Goal: Use online tool/utility: Utilize a website feature to perform a specific function

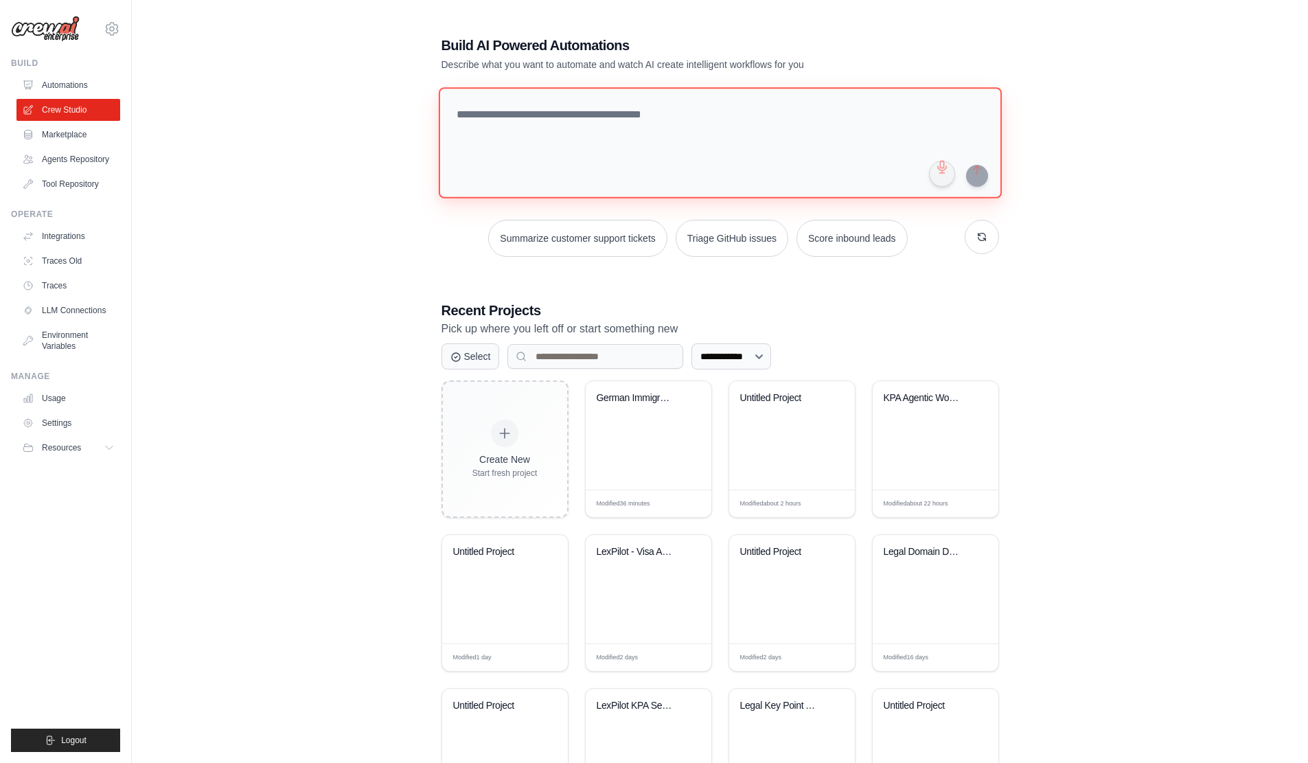
click at [555, 119] on textarea at bounding box center [719, 142] width 563 height 111
paste textarea "**********"
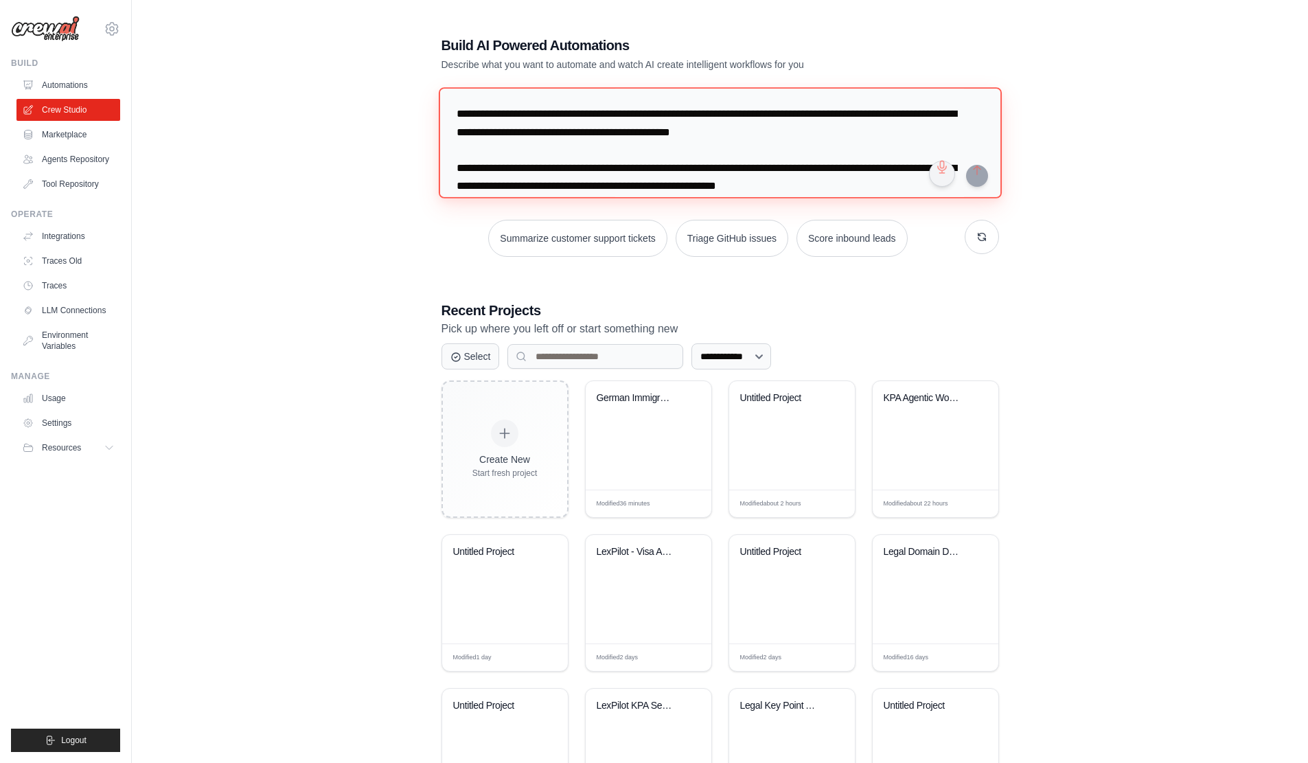
scroll to position [2783, 0]
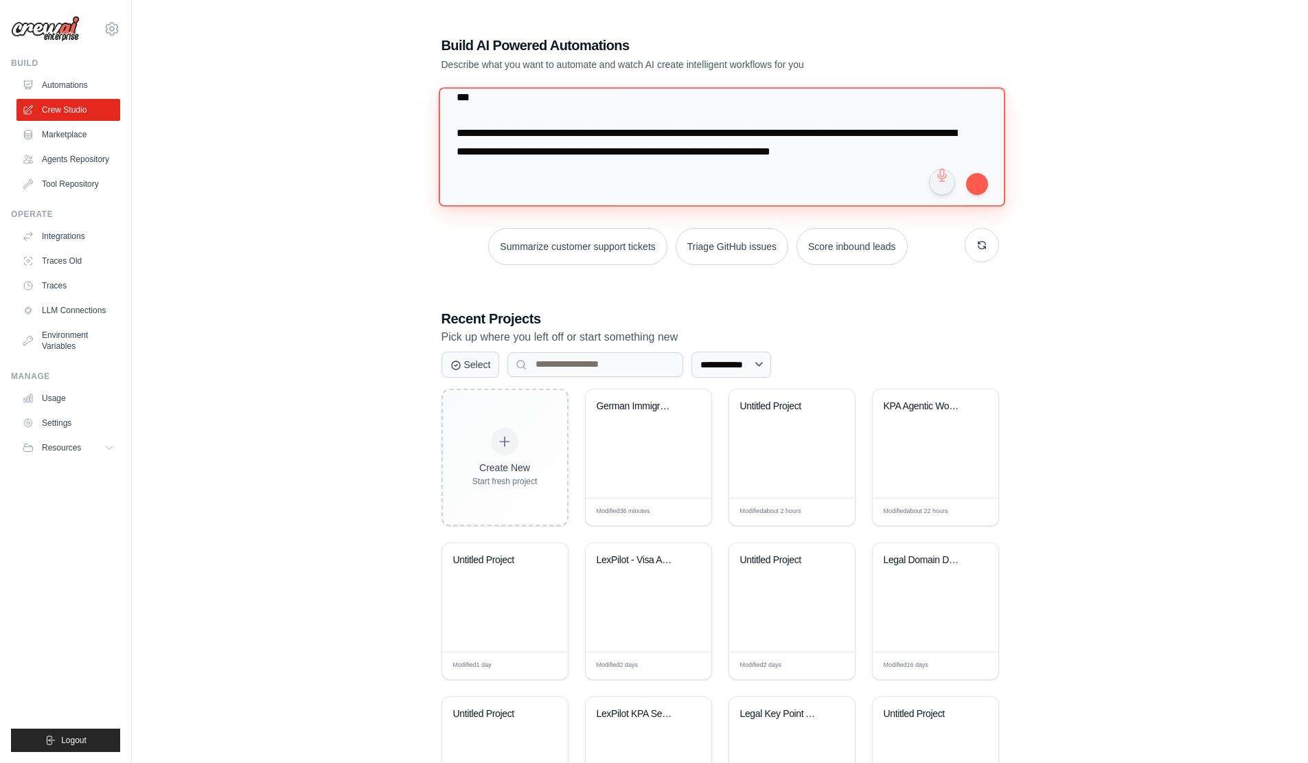
drag, startPoint x: 466, startPoint y: 145, endPoint x: 605, endPoint y: 188, distance: 145.9
click at [605, 188] on textarea at bounding box center [721, 146] width 566 height 119
paste textarea "**********"
click at [585, 170] on textarea at bounding box center [721, 146] width 566 height 119
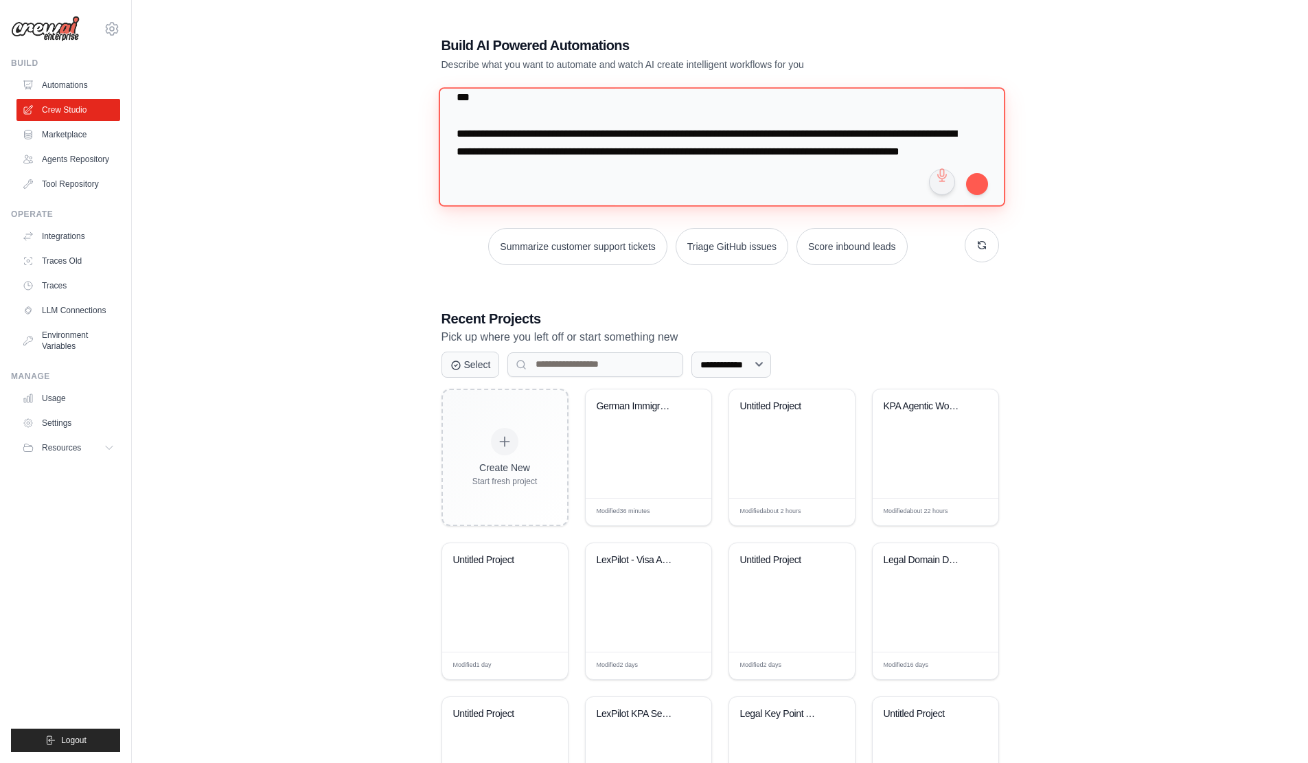
paste textarea "**********"
drag, startPoint x: 657, startPoint y: 128, endPoint x: 805, endPoint y: 270, distance: 205.3
click at [805, 265] on div "Summarize customer support tickets Triage GitHub issues Score inbound leads" at bounding box center [719, 176] width 557 height 177
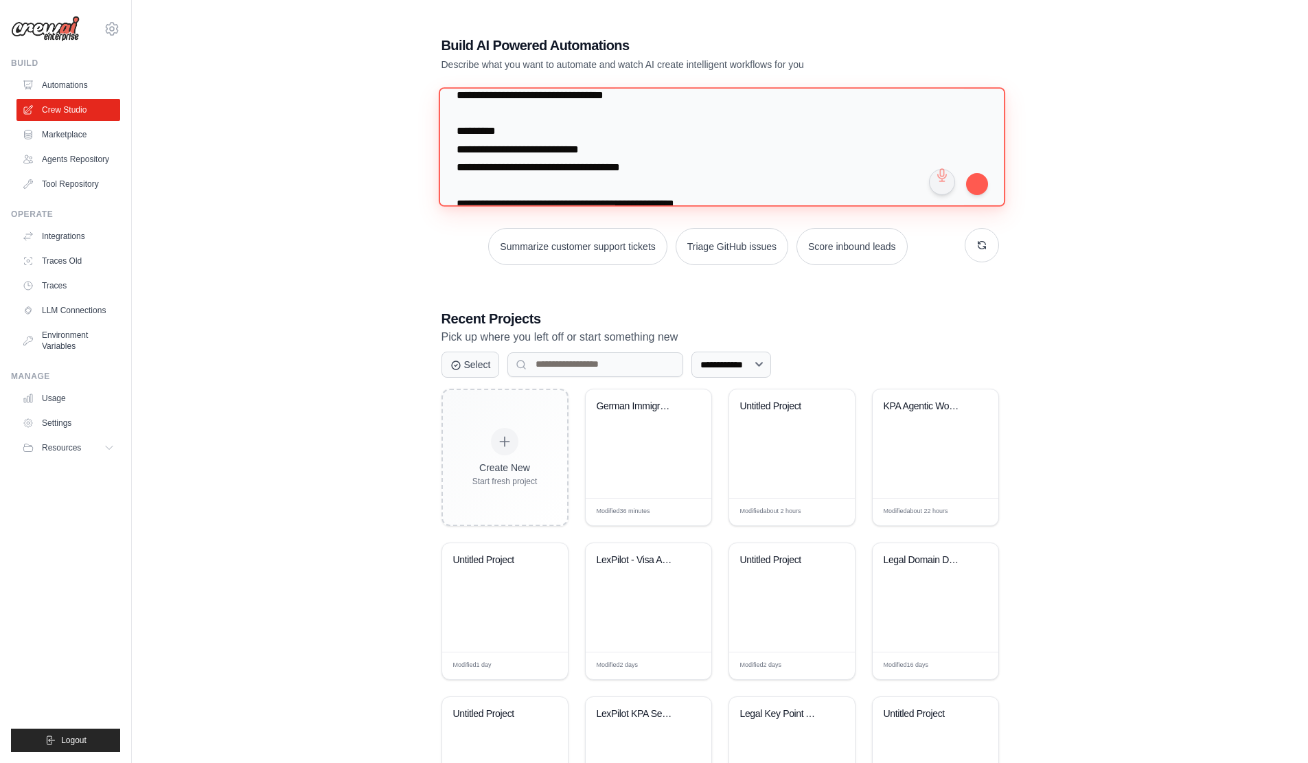
scroll to position [5352, 0]
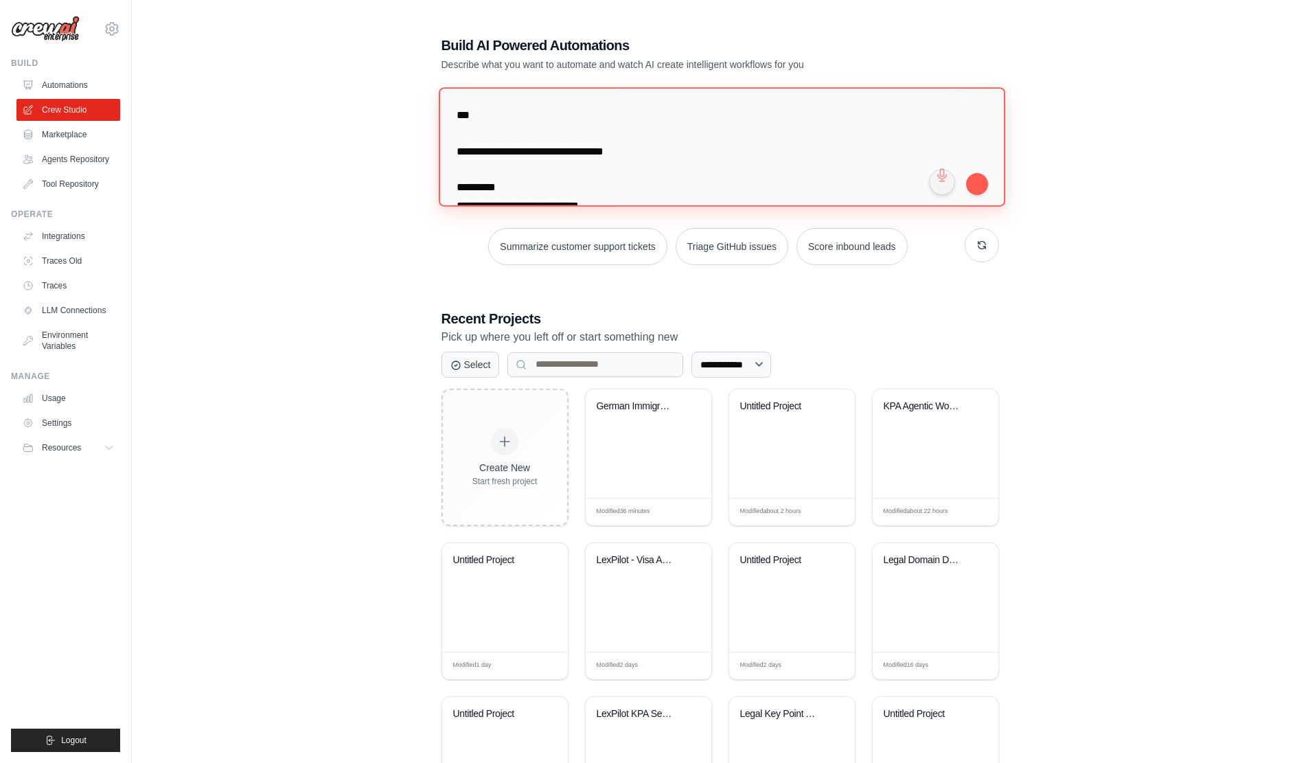
drag, startPoint x: 568, startPoint y: 113, endPoint x: 886, endPoint y: 145, distance: 320.0
click at [886, 145] on textarea at bounding box center [721, 146] width 566 height 119
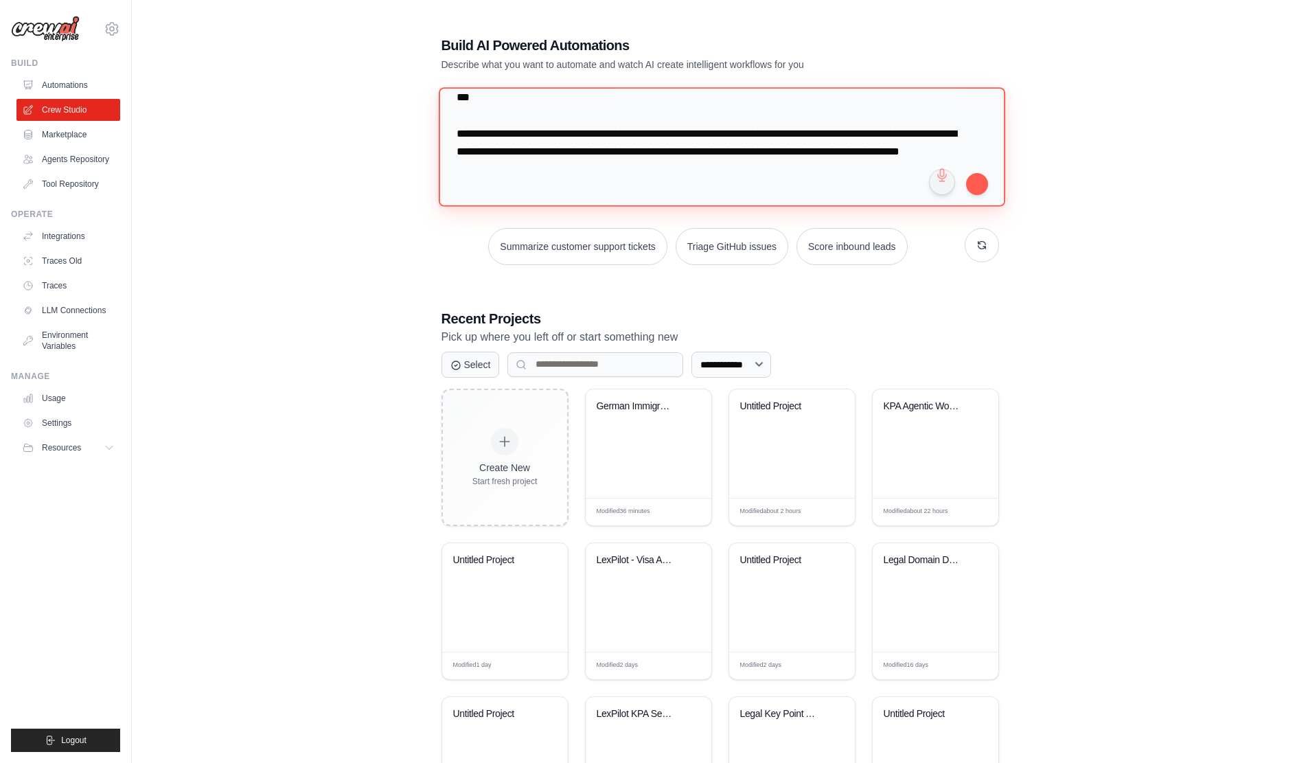
scroll to position [5335, 0]
paste textarea "**********"
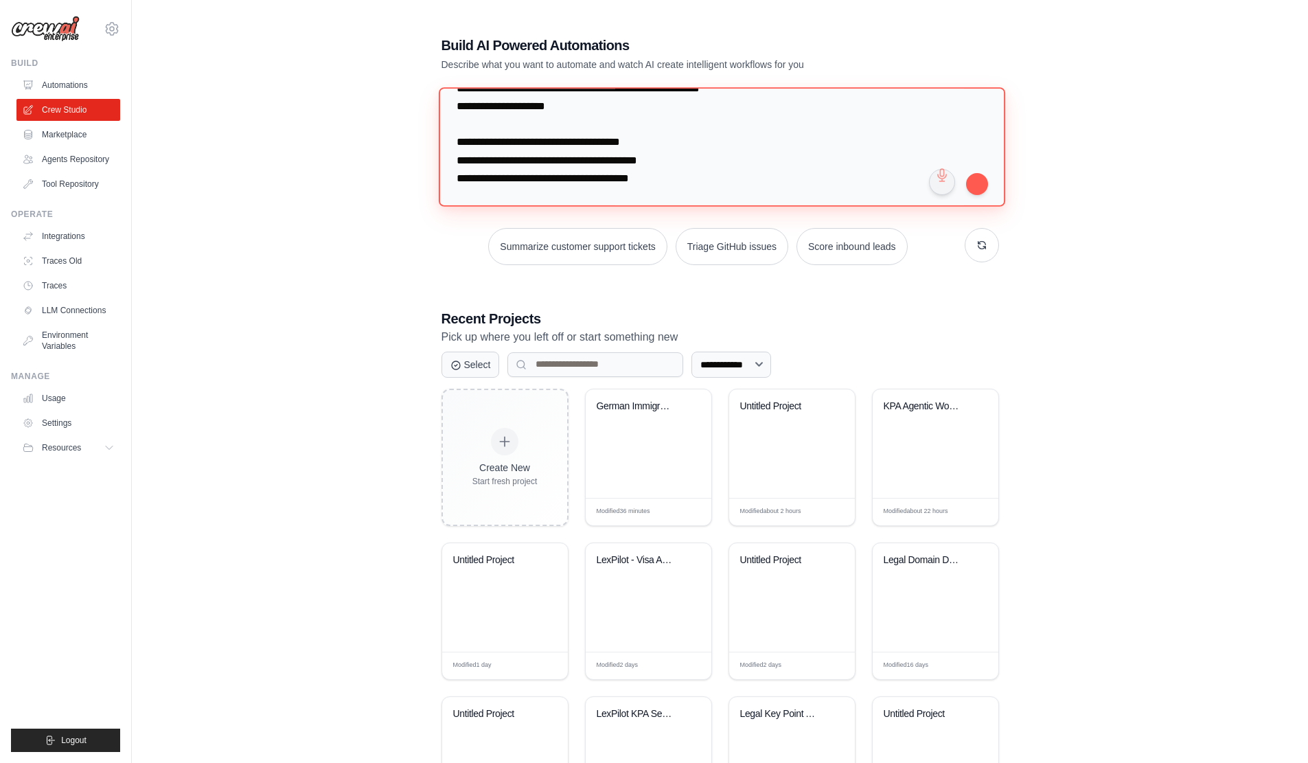
scroll to position [5260, 0]
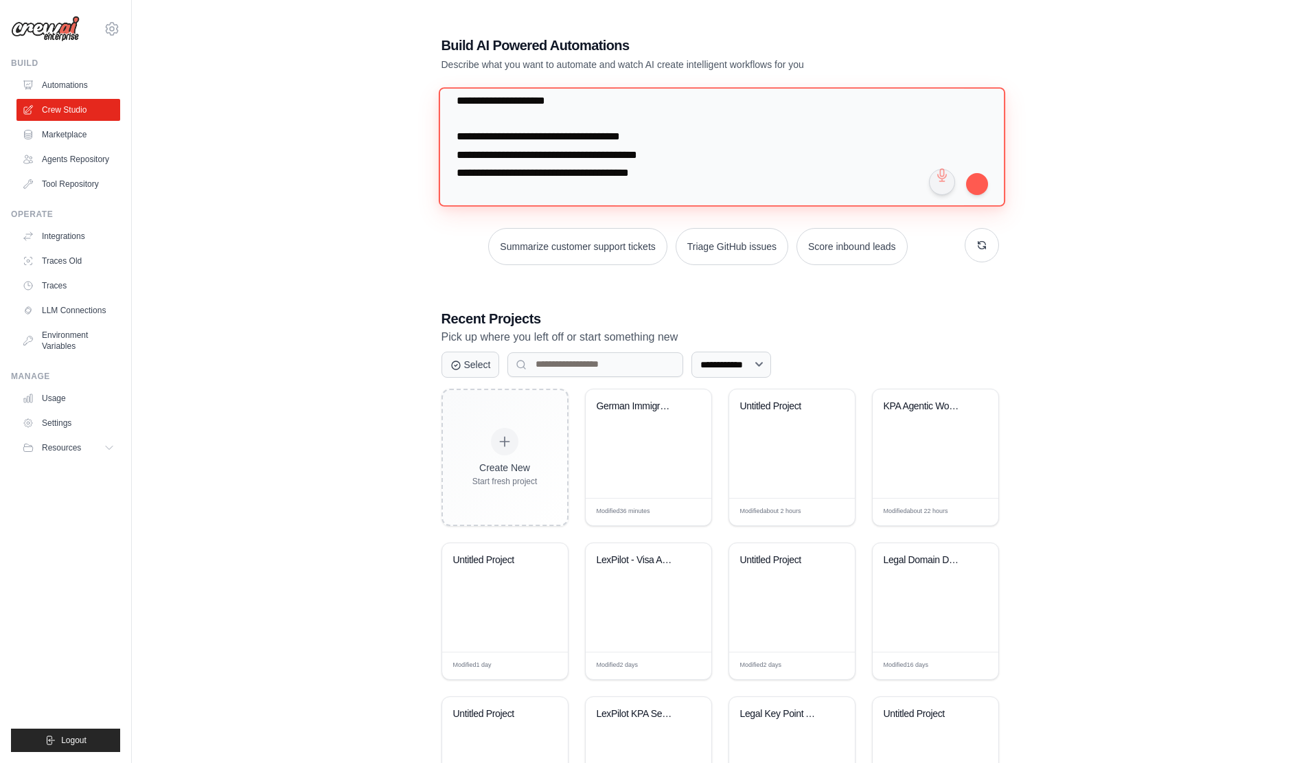
click at [713, 181] on textarea at bounding box center [721, 146] width 566 height 119
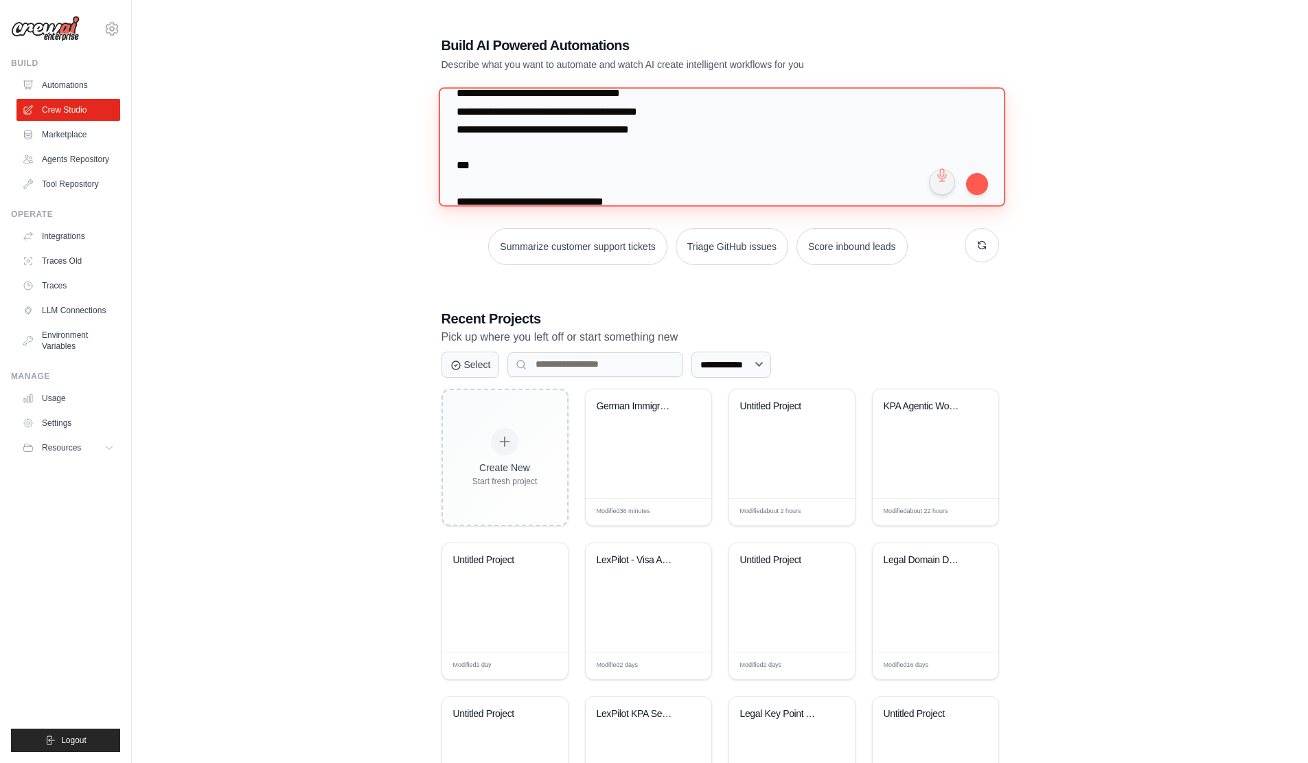
scroll to position [5306, 0]
click at [460, 108] on textarea at bounding box center [721, 146] width 566 height 119
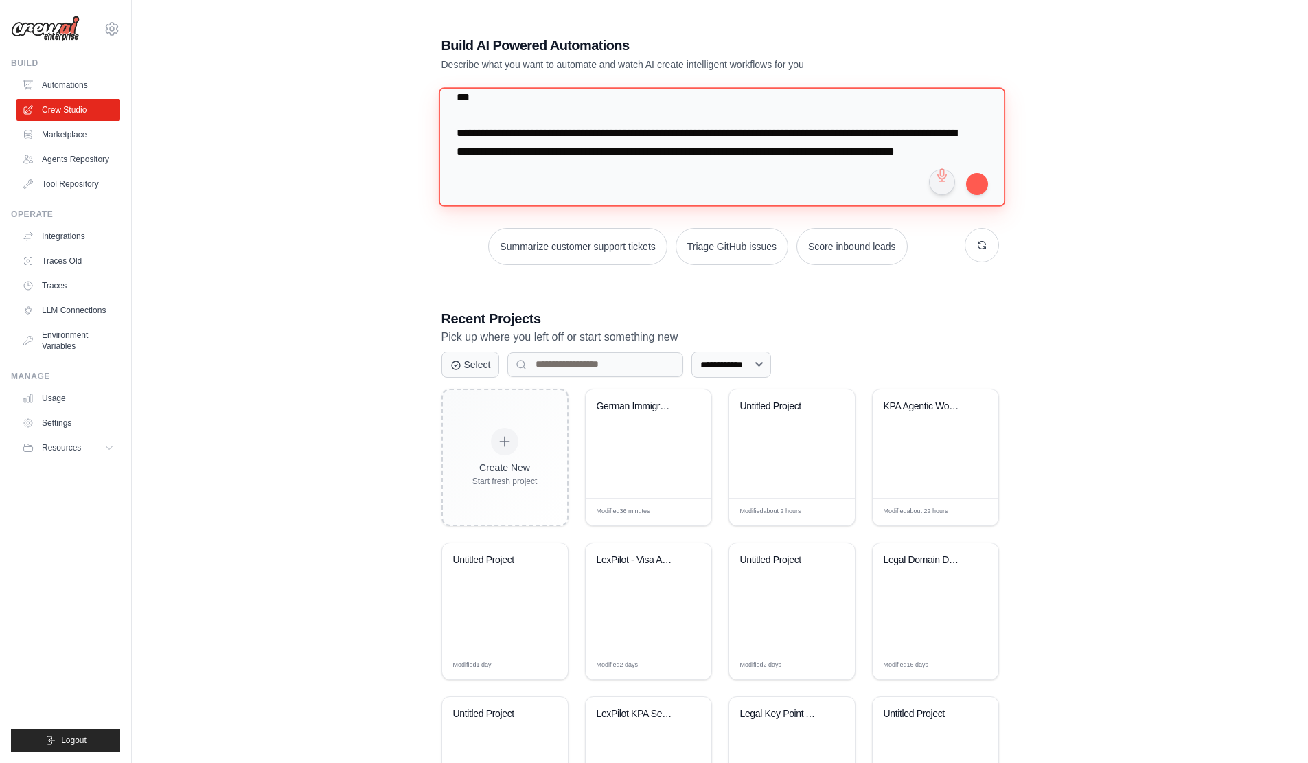
scroll to position [7754, 0]
click at [710, 191] on textarea at bounding box center [721, 146] width 566 height 119
click at [671, 124] on textarea at bounding box center [721, 146] width 566 height 119
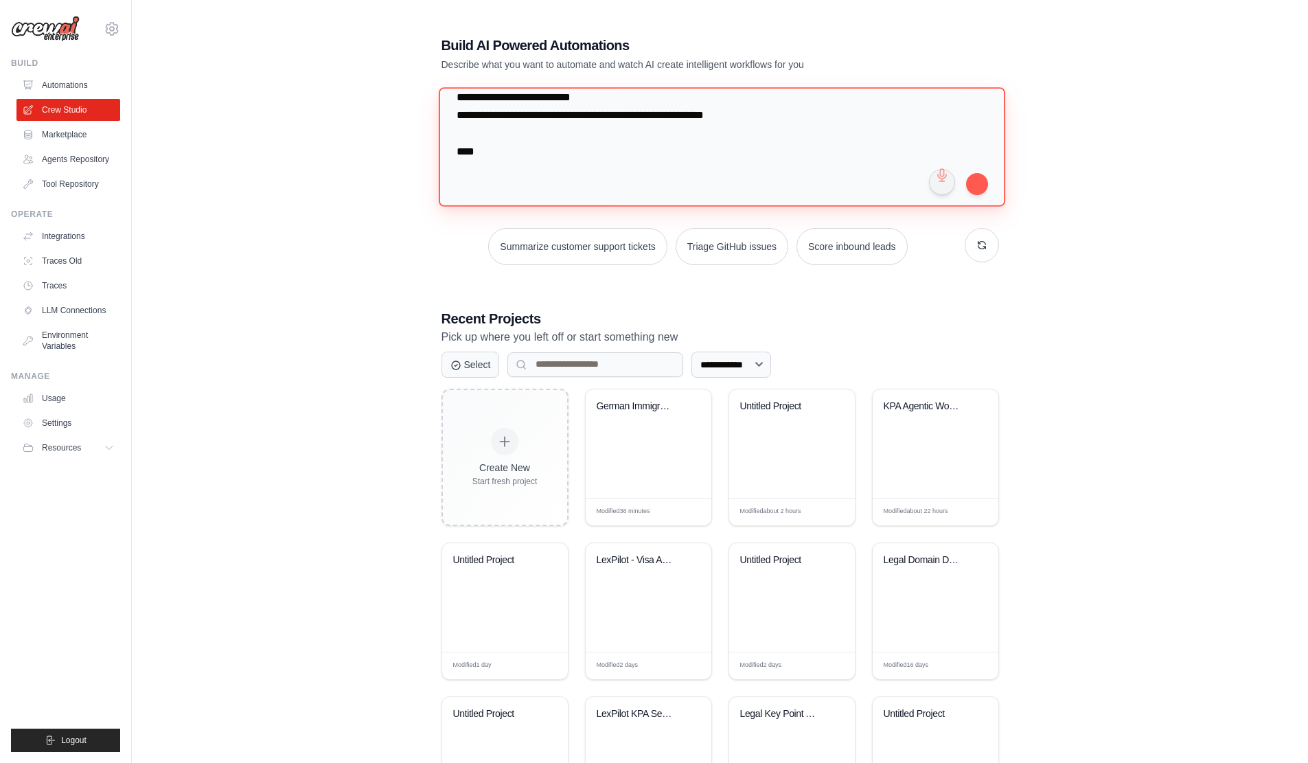
scroll to position [7496, 0]
type textarea "**********"
click at [979, 189] on button "submit" at bounding box center [977, 183] width 22 height 22
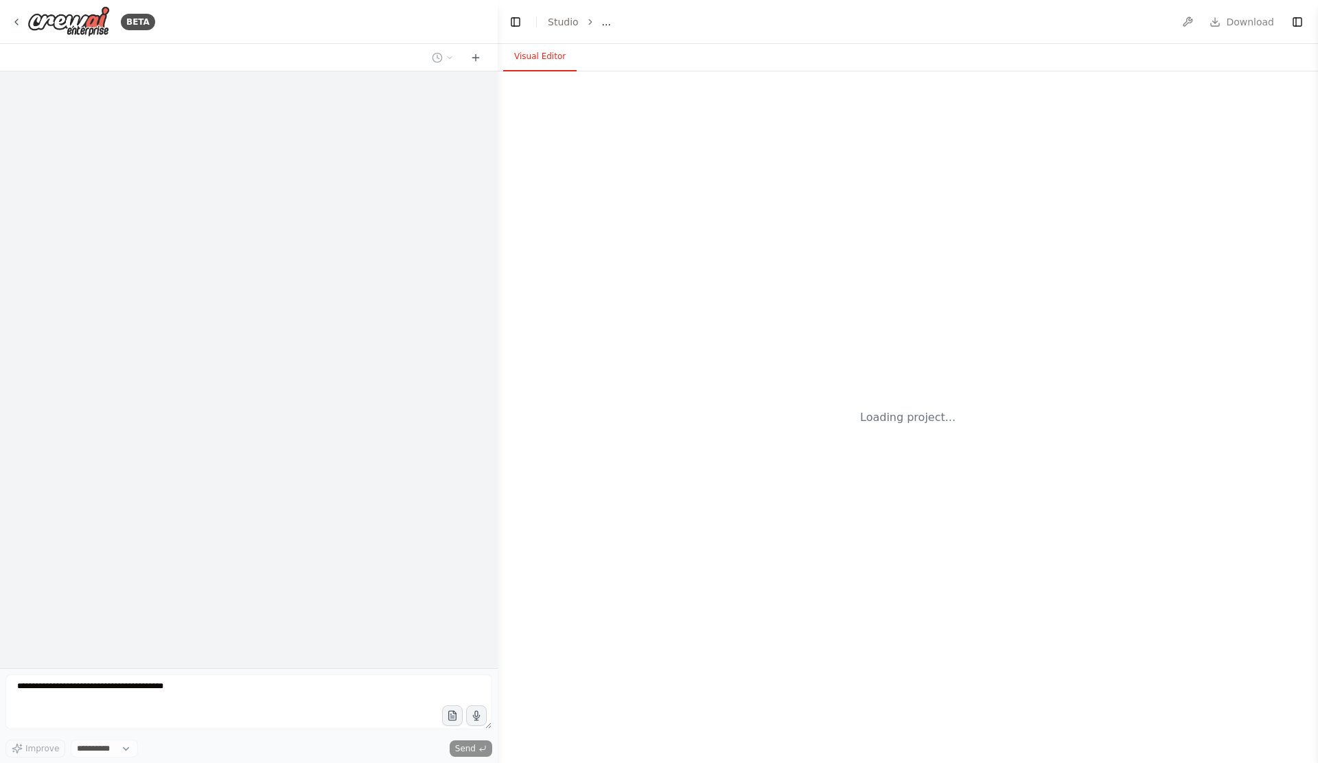
select select "****"
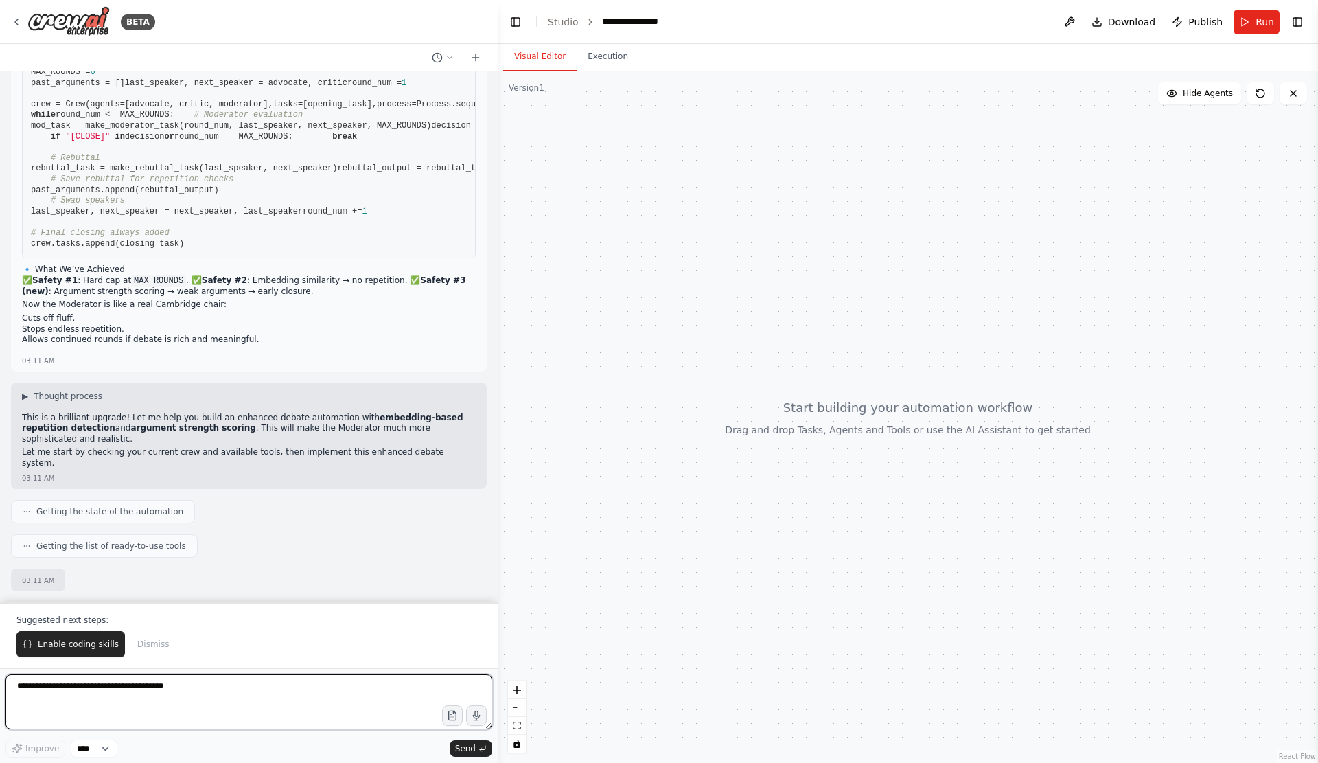
scroll to position [3489, 0]
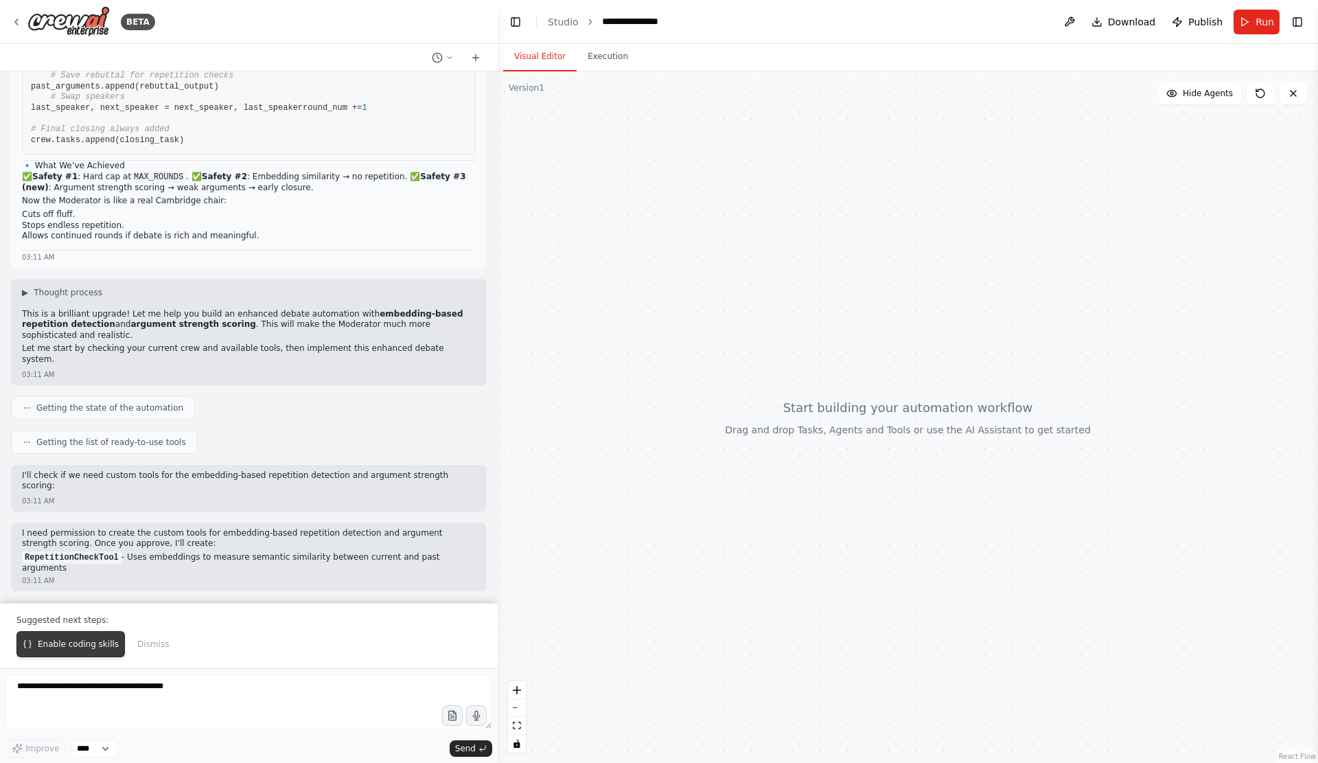
click at [79, 638] on span "Enable coding skills" at bounding box center [78, 643] width 81 height 11
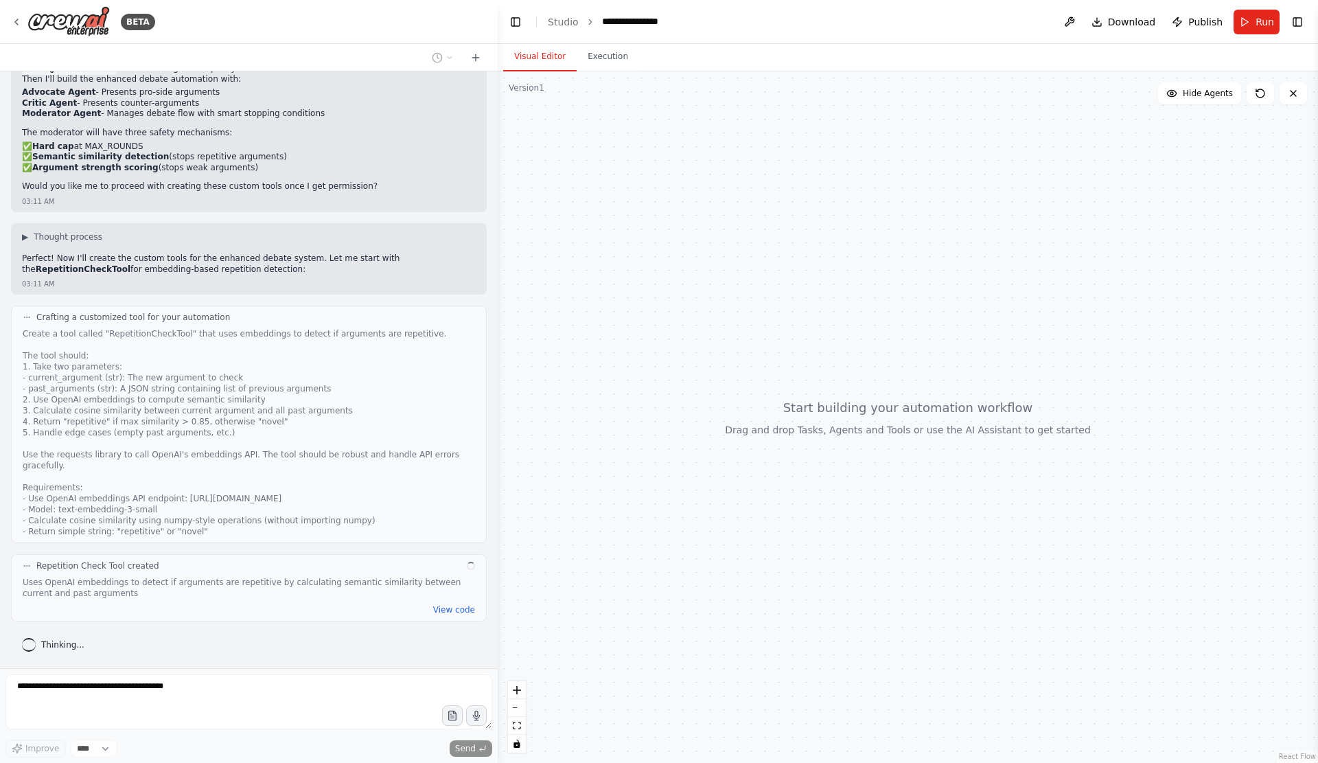
scroll to position [4106, 0]
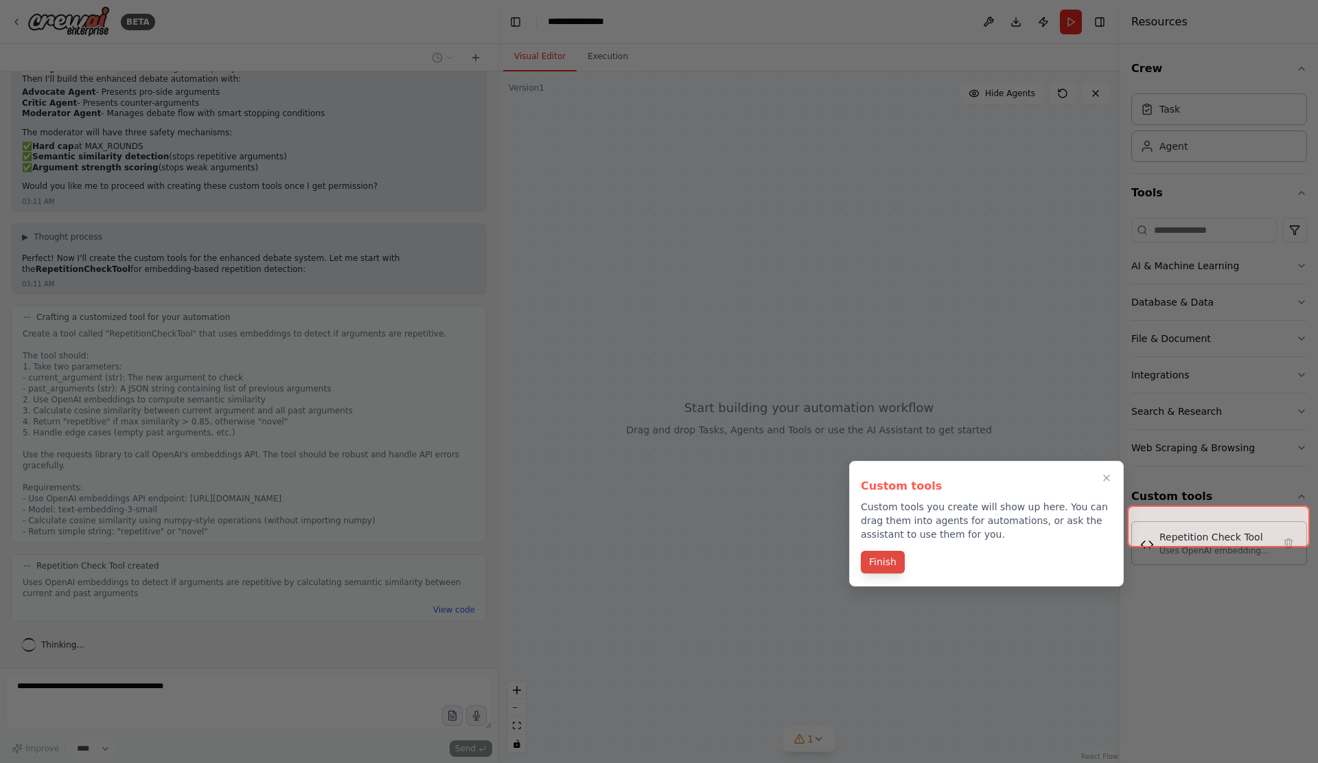
click at [882, 573] on button "Finish" at bounding box center [883, 561] width 44 height 23
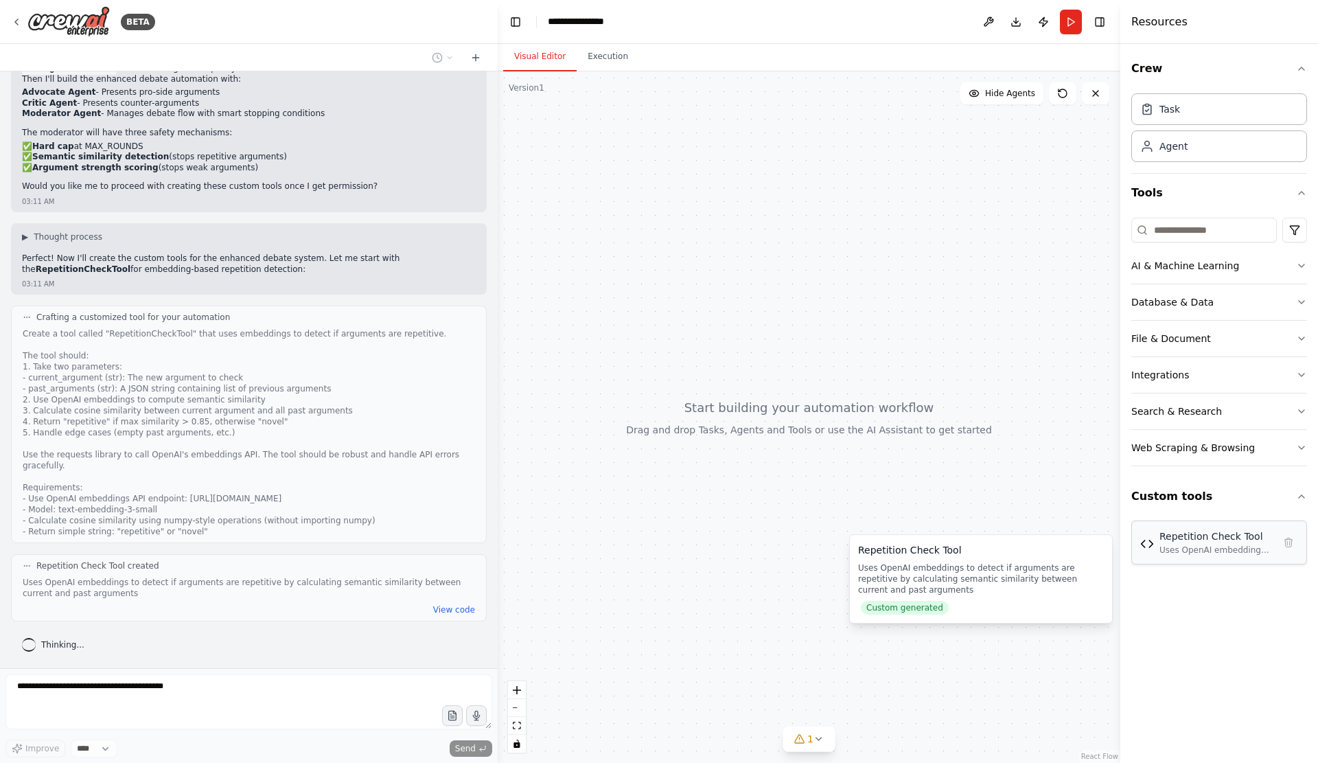
click at [1220, 564] on div "Repetition Check Tool Uses OpenAI embeddings to detect if arguments are repetit…" at bounding box center [1219, 542] width 176 height 44
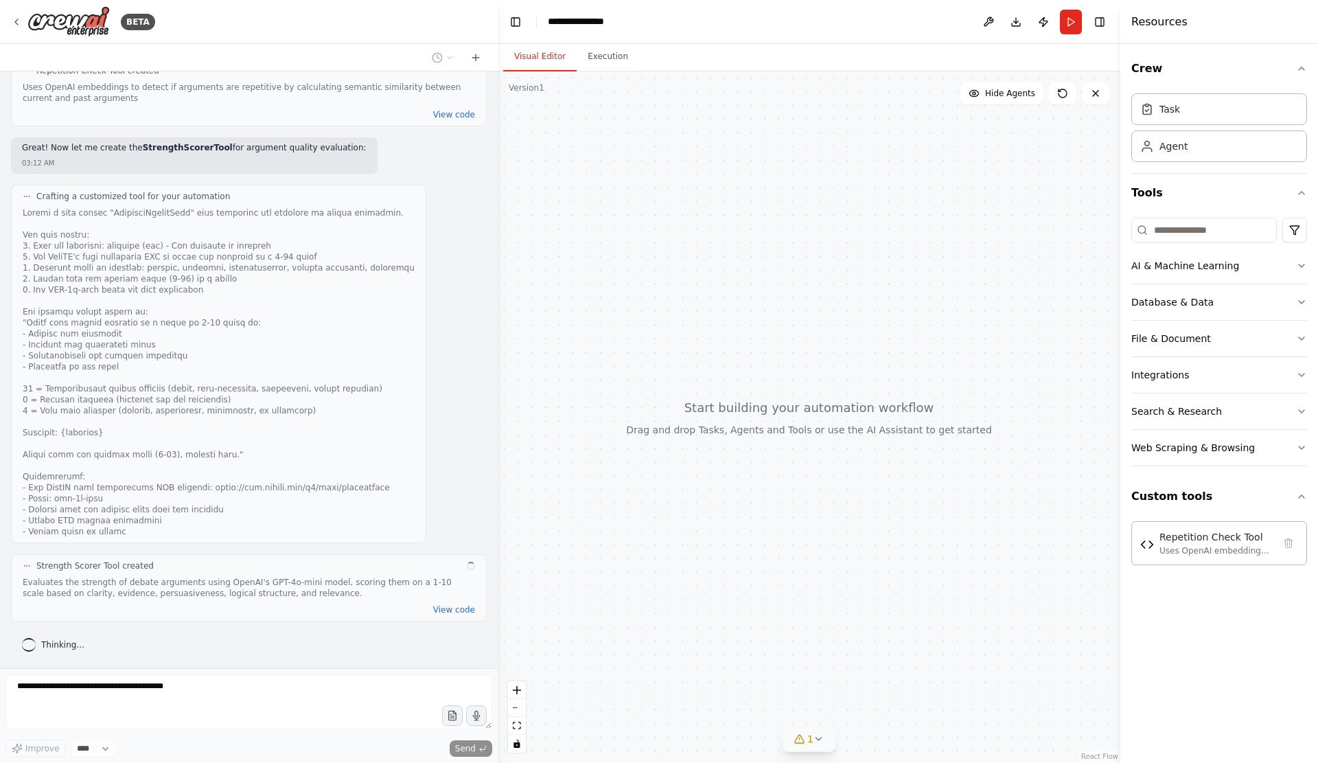
scroll to position [4632, 0]
click at [823, 733] on icon at bounding box center [818, 738] width 11 height 11
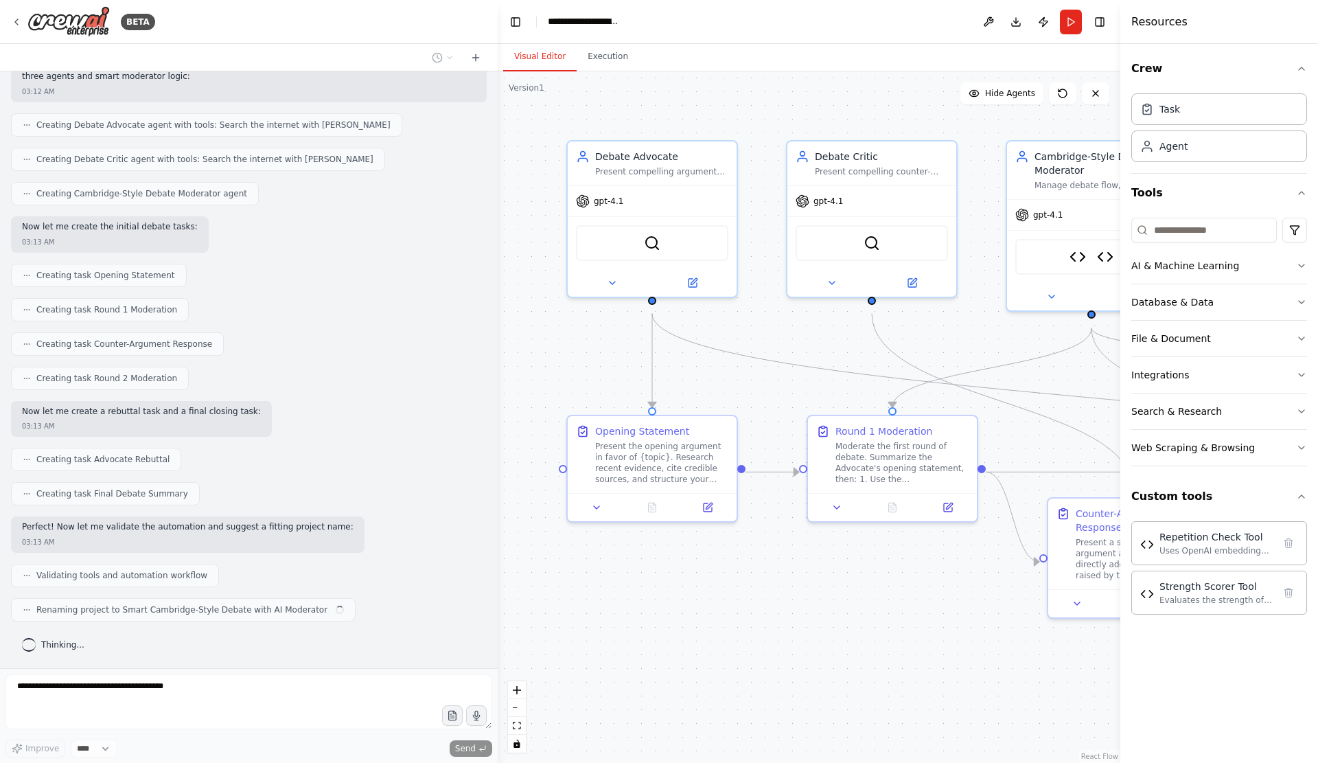
scroll to position [5245, 0]
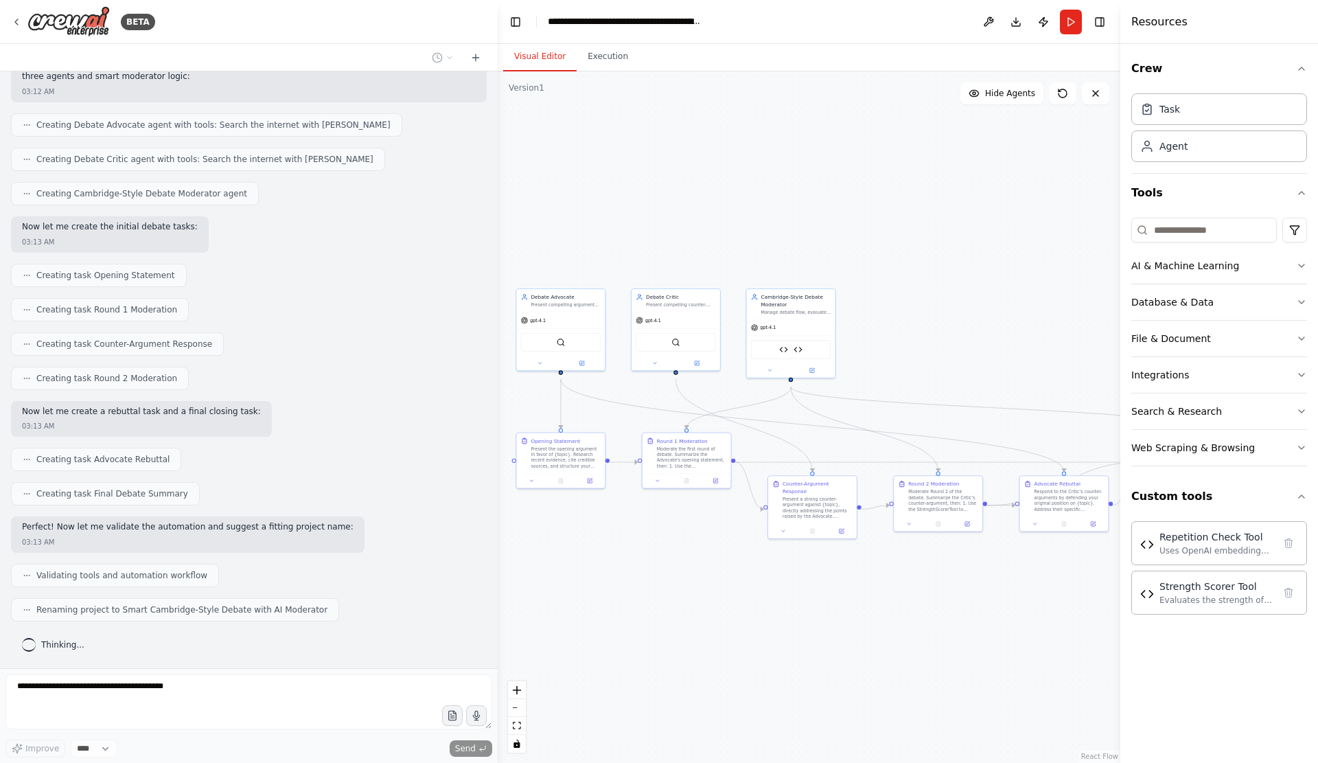
drag, startPoint x: 846, startPoint y: 655, endPoint x: 706, endPoint y: 579, distance: 159.7
click at [715, 588] on div ".deletable-edge-delete-btn { width: 20px; height: 20px; border: 0px solid #ffff…" at bounding box center [809, 416] width 623 height 691
drag, startPoint x: 964, startPoint y: 653, endPoint x: 969, endPoint y: 674, distance: 21.8
click at [969, 674] on div ".deletable-edge-delete-btn { width: 20px; height: 20px; border: 0px solid #ffff…" at bounding box center [809, 416] width 623 height 691
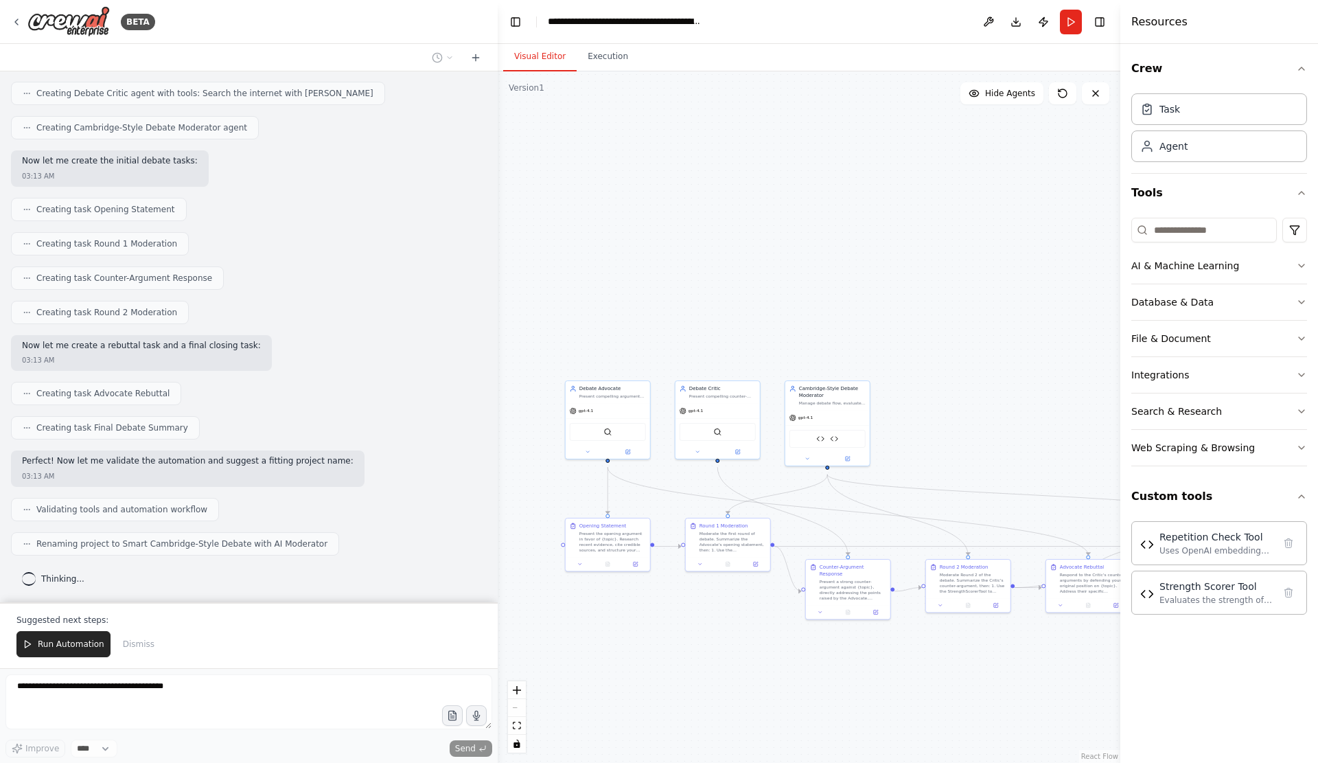
drag, startPoint x: 987, startPoint y: 593, endPoint x: 1049, endPoint y: 669, distance: 98.1
click at [1049, 669] on div ".deletable-edge-delete-btn { width: 20px; height: 20px; border: 0px solid #ffff…" at bounding box center [809, 416] width 623 height 691
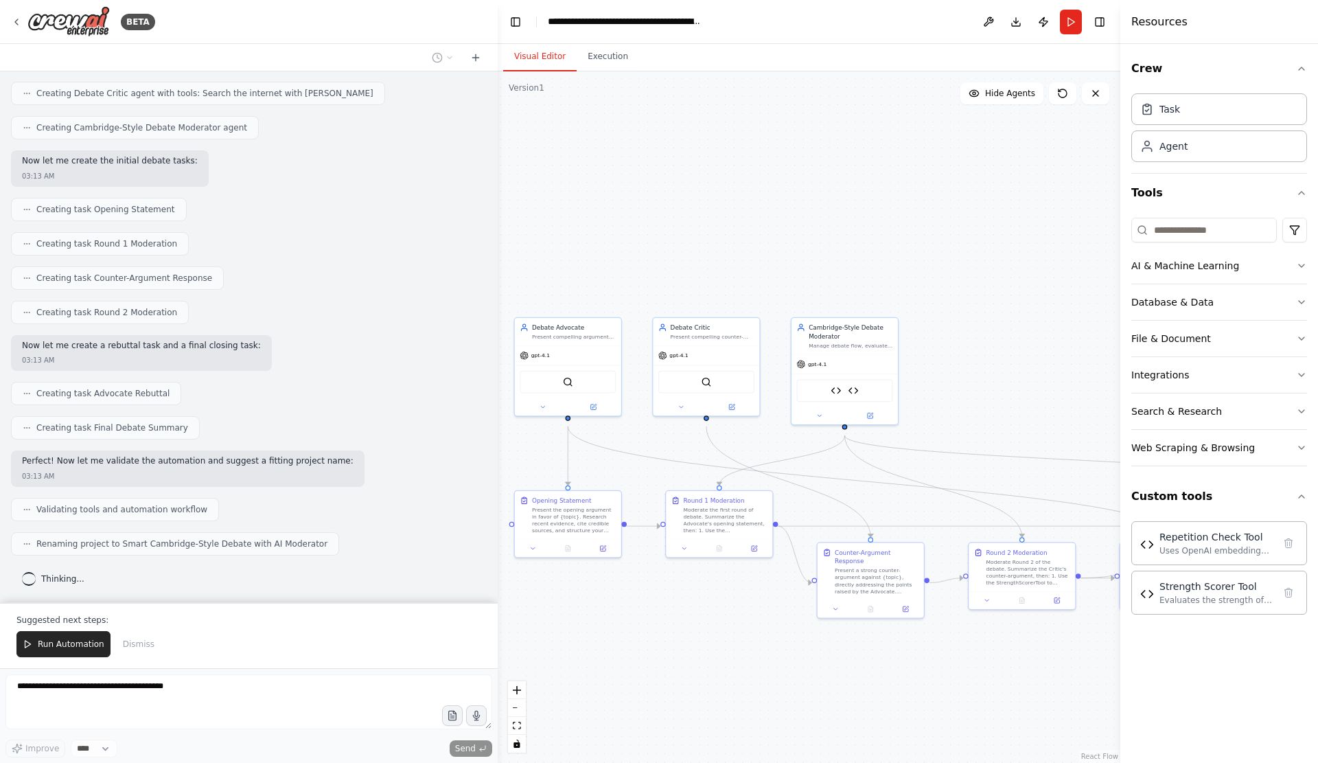
drag, startPoint x: 781, startPoint y: 350, endPoint x: 776, endPoint y: 279, distance: 70.9
click at [776, 279] on div ".deletable-edge-delete-btn { width: 20px; height: 20px; border: 0px solid #ffff…" at bounding box center [809, 416] width 623 height 691
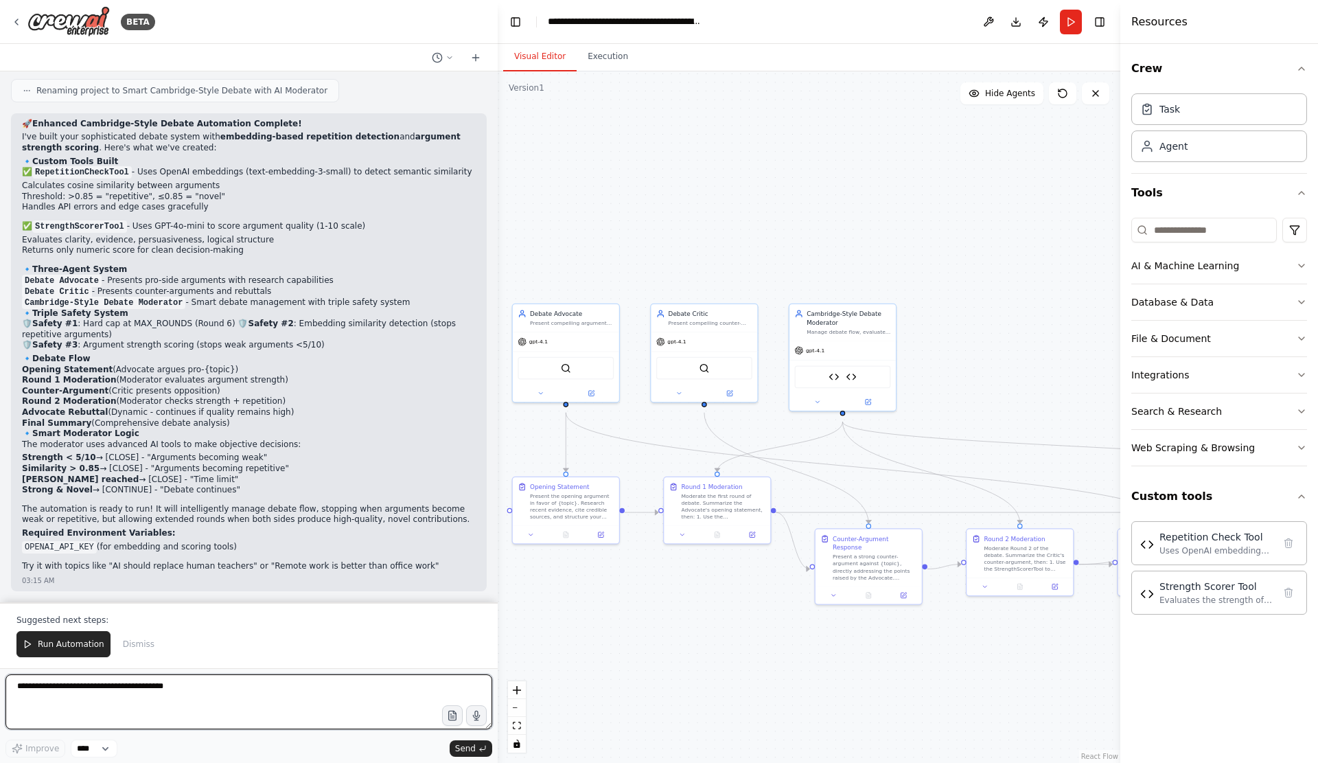
scroll to position [5808, 0]
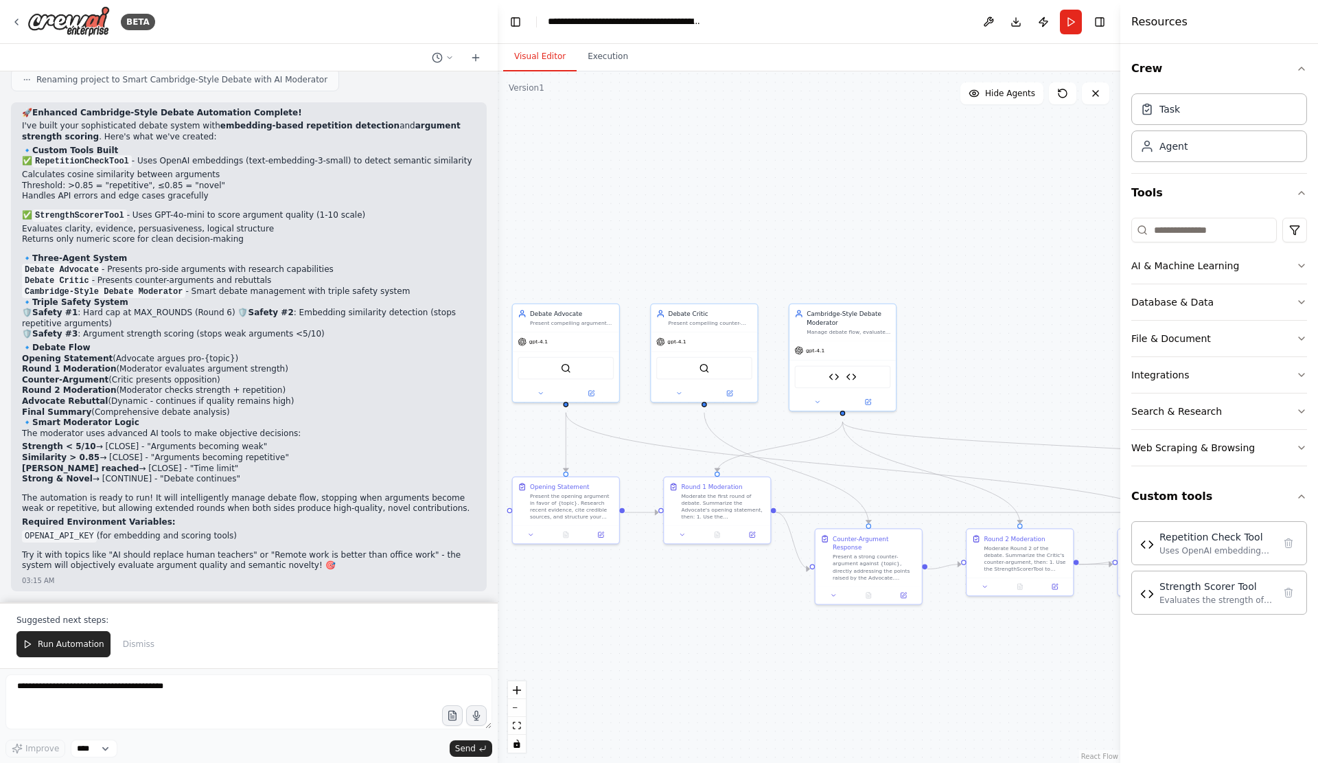
click at [78, 638] on span "Run Automation" at bounding box center [71, 643] width 67 height 11
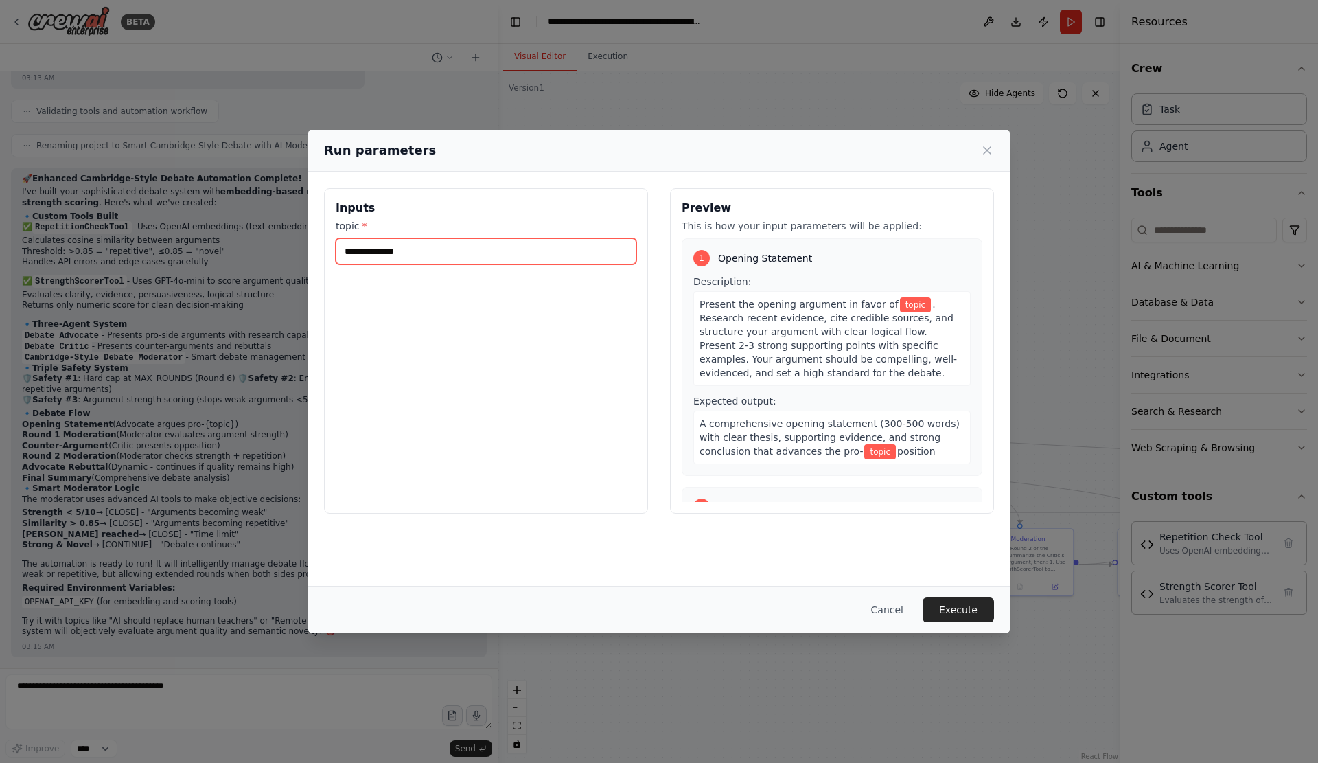
click at [424, 264] on input "topic *" at bounding box center [486, 251] width 301 height 26
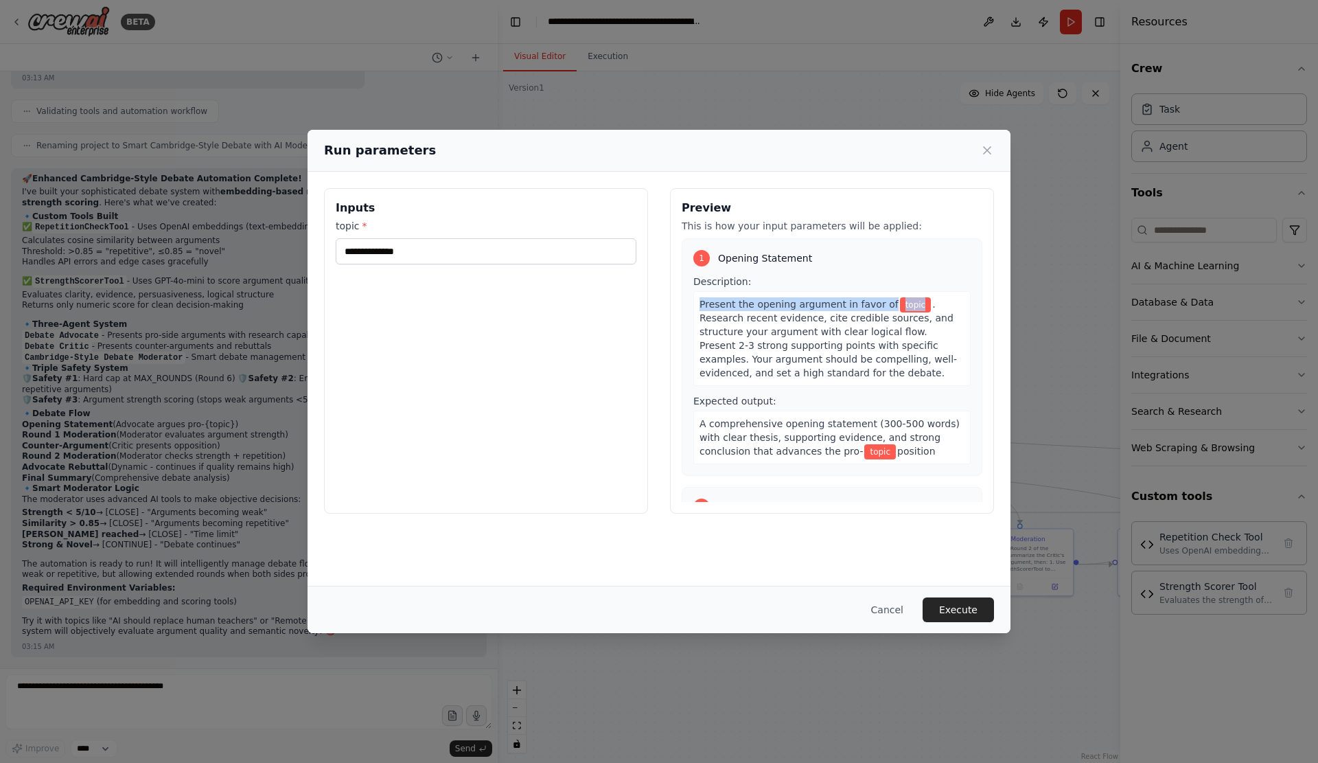
drag, startPoint x: 700, startPoint y: 318, endPoint x: 923, endPoint y: 316, distance: 223.1
click at [923, 316] on div "Present the opening argument in favor of topic . Research recent evidence, cite…" at bounding box center [831, 338] width 277 height 95
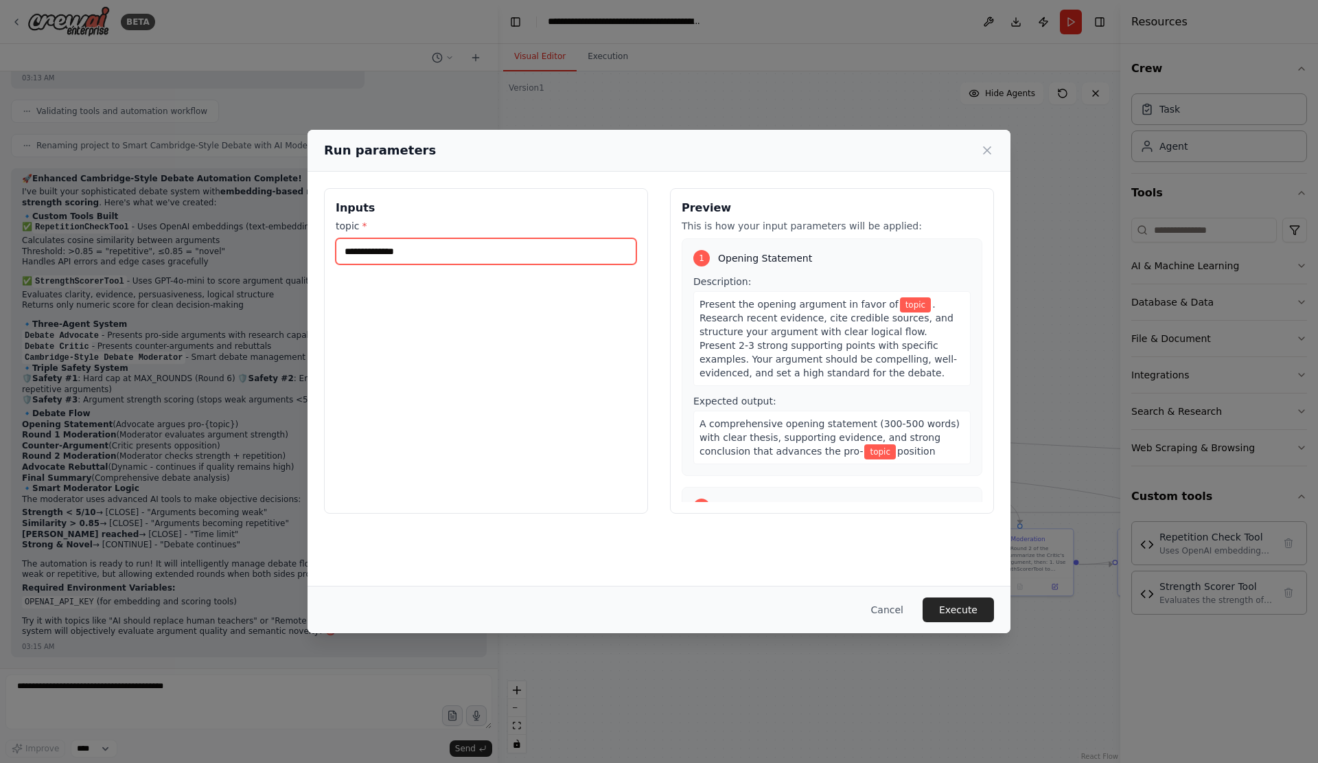
click at [457, 254] on input "topic *" at bounding box center [486, 251] width 301 height 26
click at [477, 259] on input "topic *" at bounding box center [486, 251] width 301 height 26
type input "*"
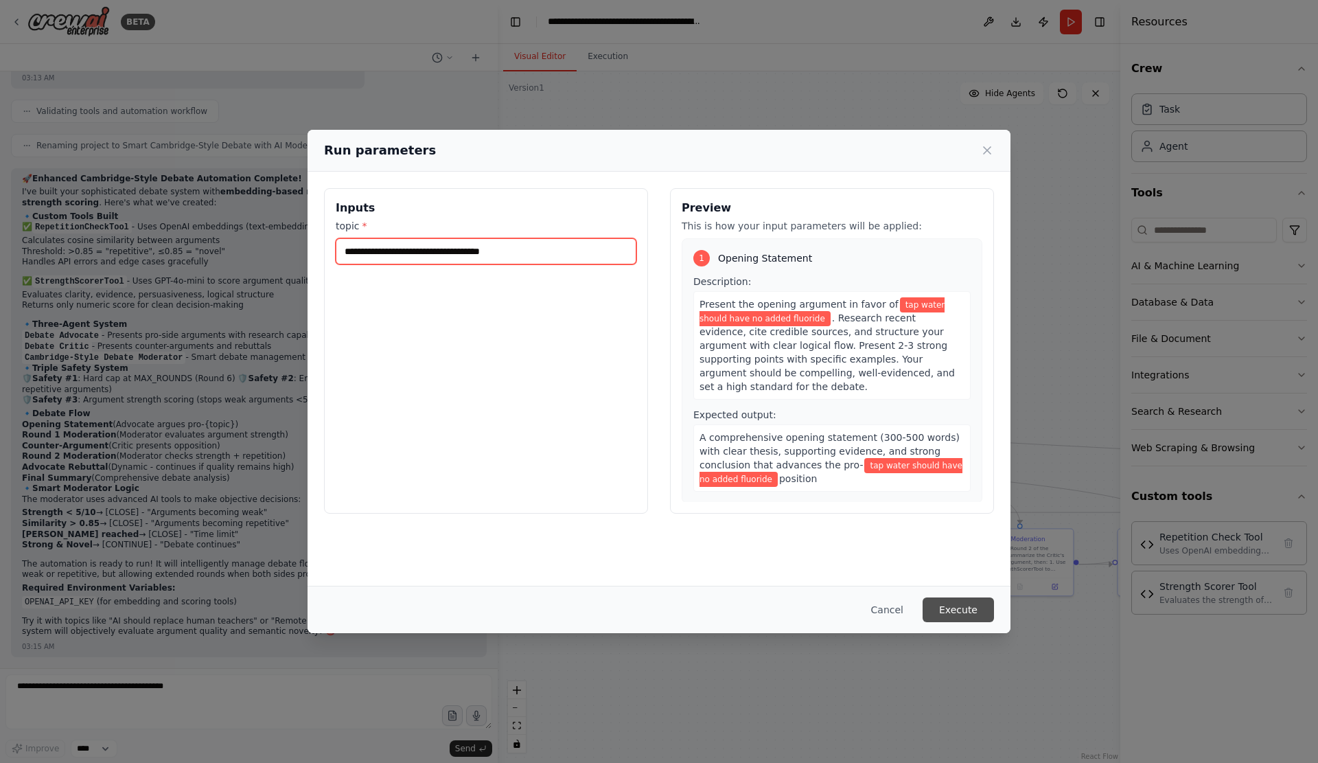
type input "**********"
click at [977, 603] on button "Execute" at bounding box center [957, 609] width 71 height 25
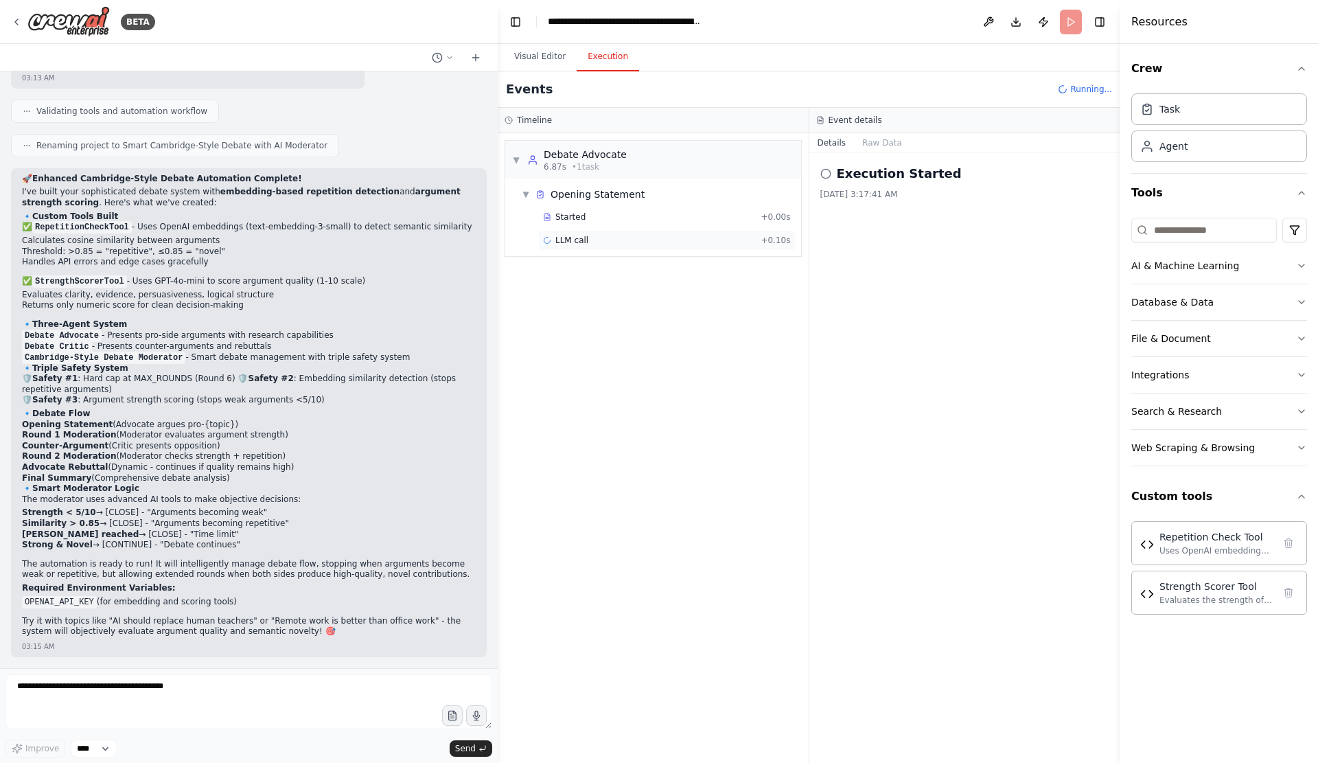
click at [644, 246] on div "LLM call + 0.10s" at bounding box center [667, 240] width 248 height 11
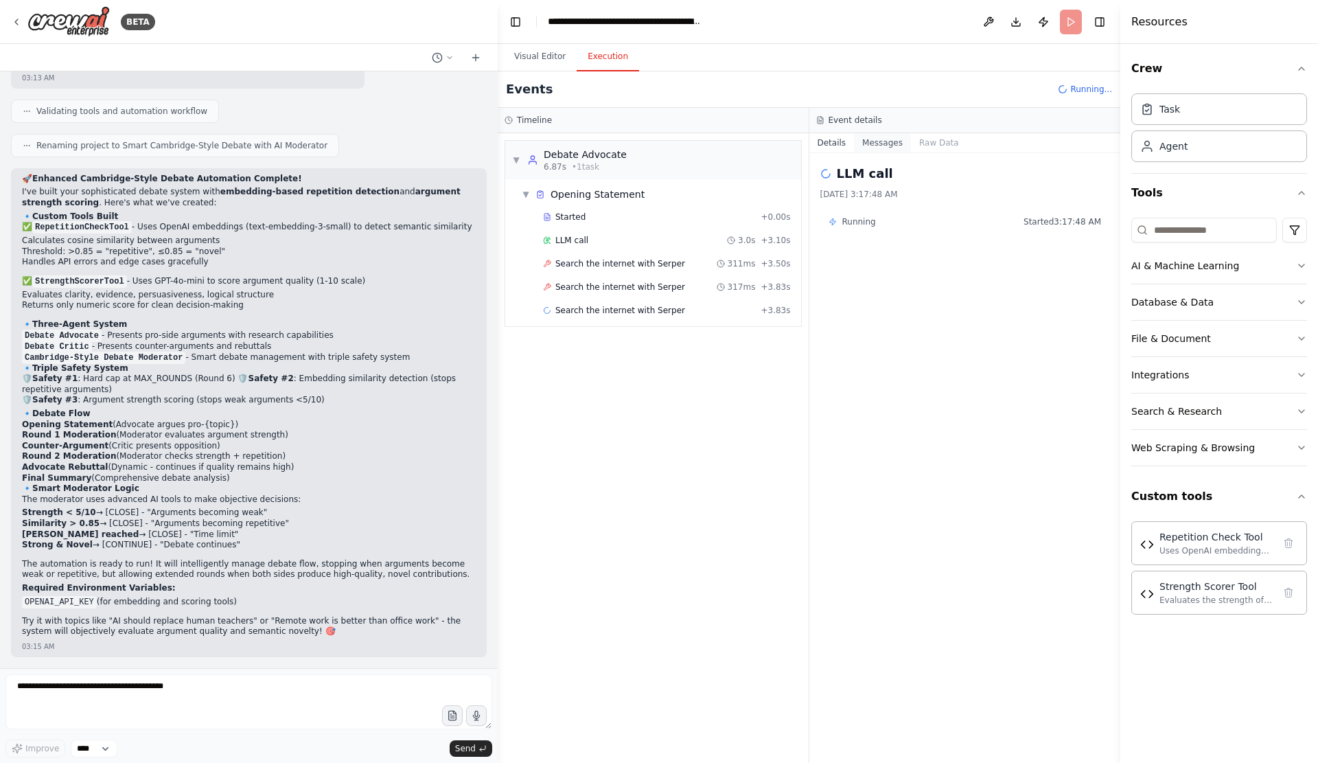
click at [905, 148] on button "Messages" at bounding box center [882, 142] width 57 height 19
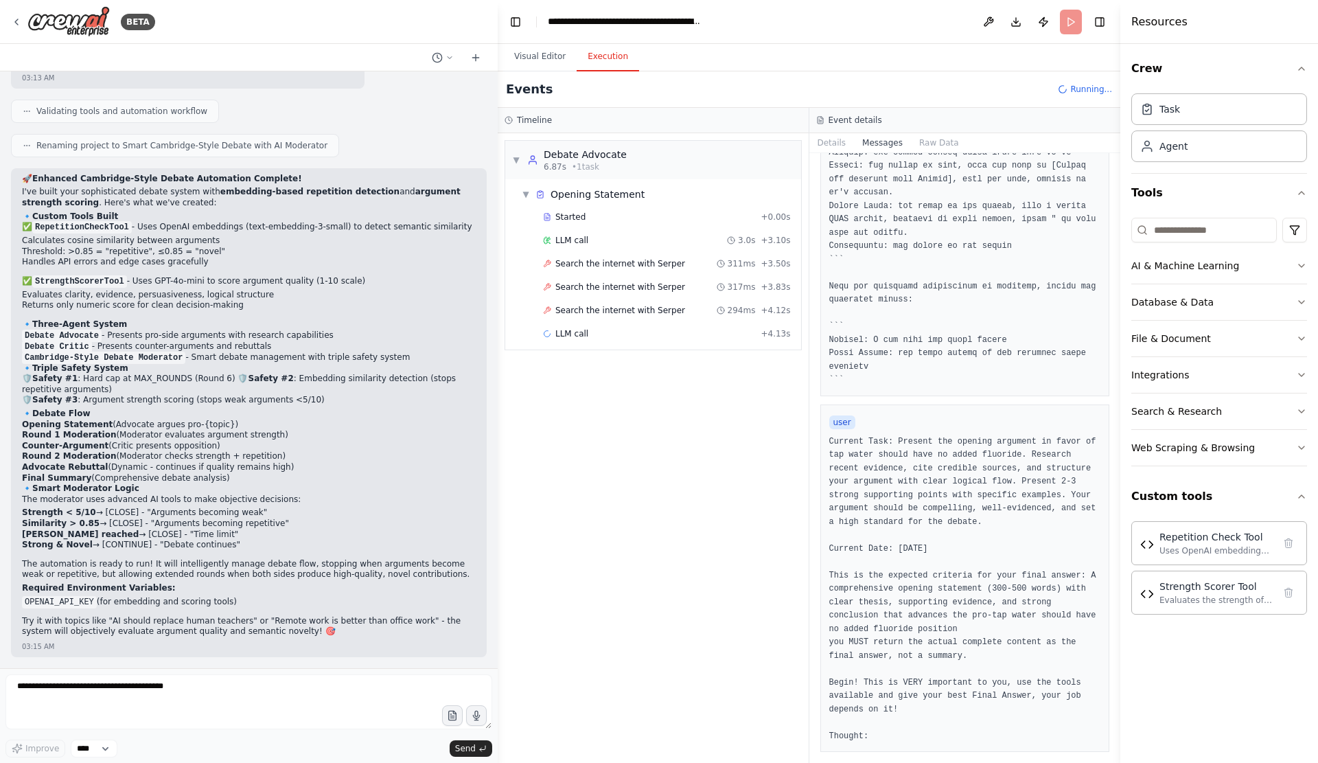
scroll to position [527, 0]
click at [614, 268] on div "Started + 0.00s LLM call 3.0s + 3.10s Search the internet with Serper 311ms + 3…" at bounding box center [658, 323] width 285 height 233
click at [618, 269] on span "Search the internet with Serper" at bounding box center [620, 263] width 130 height 11
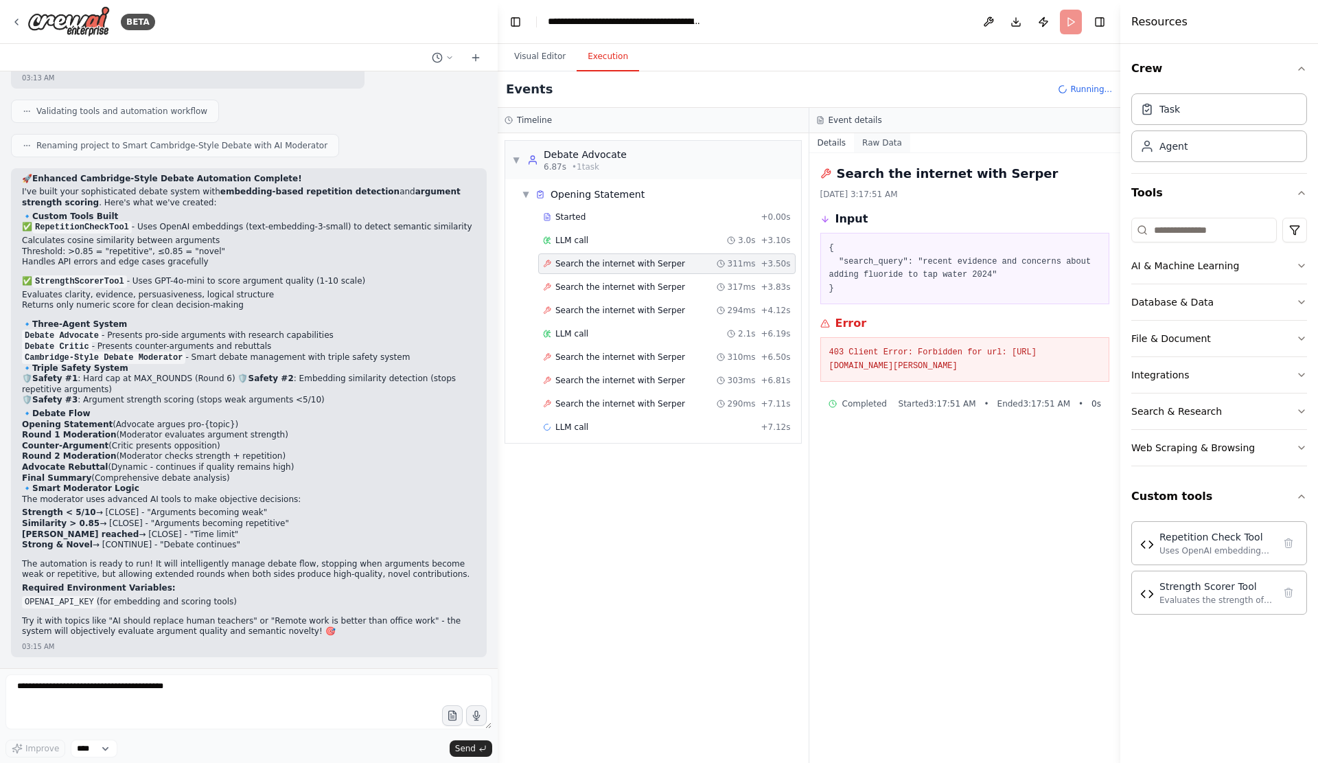
click at [874, 145] on div "Event details Details Raw Data Search the internet with Serper 9/23/2025, 3:17:…" at bounding box center [965, 435] width 312 height 655
click at [885, 162] on div "Details Raw Data Search the internet with Serper 9/23/2025, 3:17:51 AM Input { …" at bounding box center [965, 447] width 312 height 629
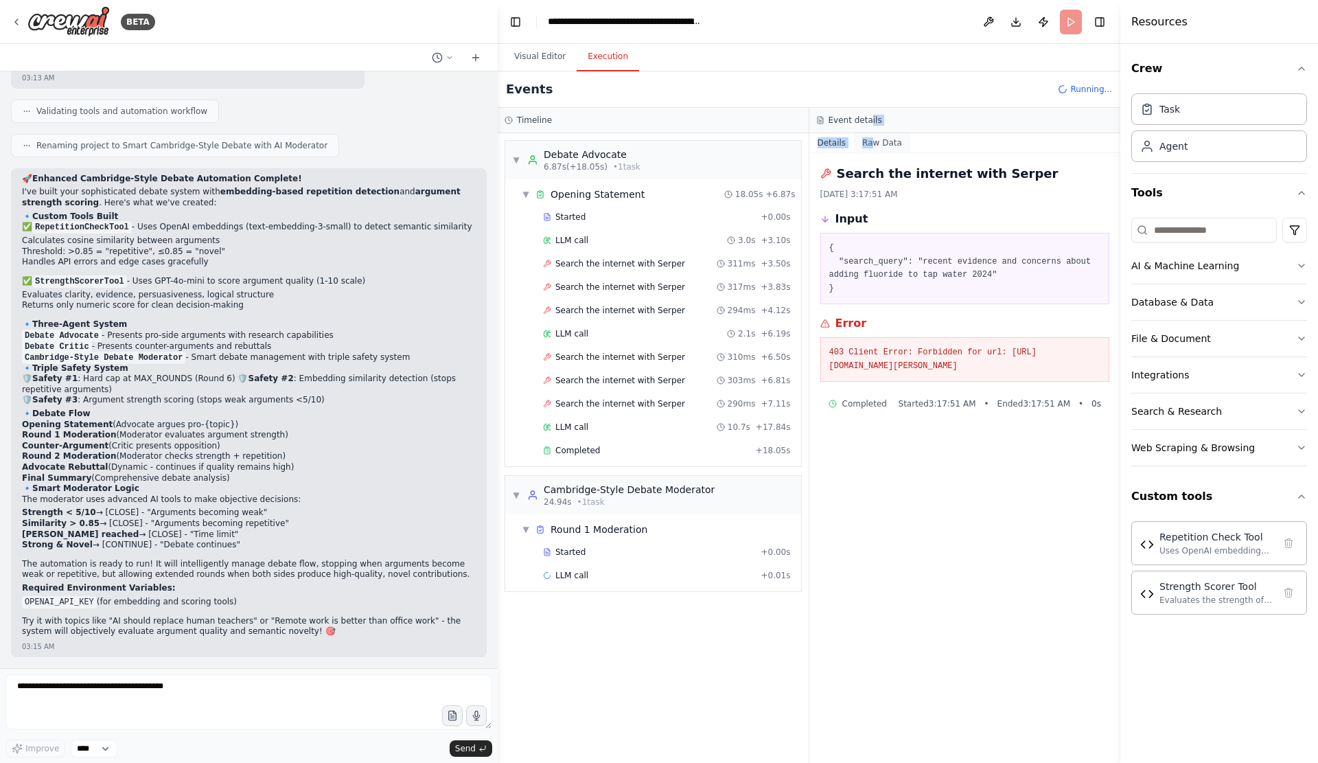
click at [884, 152] on button "Raw Data" at bounding box center [882, 142] width 56 height 19
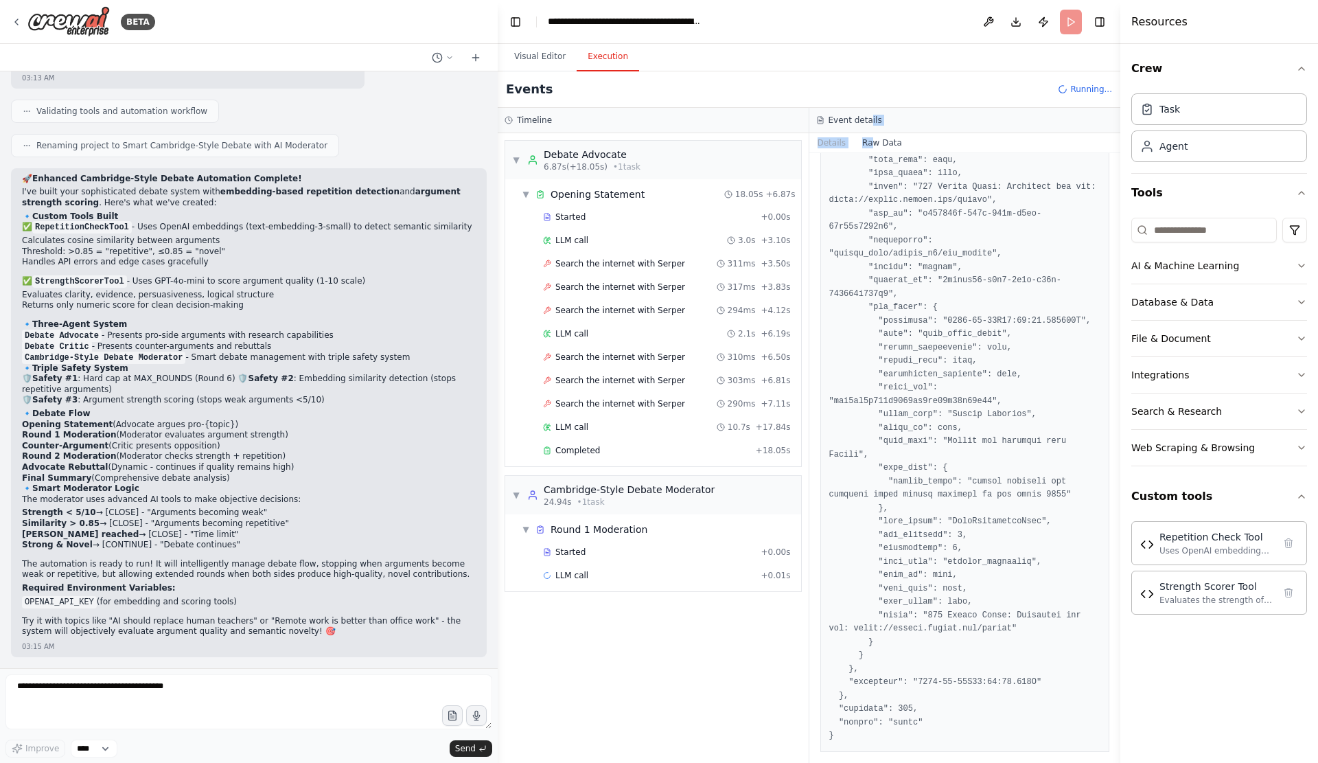
scroll to position [2130, 0]
click at [645, 432] on div "LLM call 10.7s + 17.84s" at bounding box center [667, 426] width 248 height 11
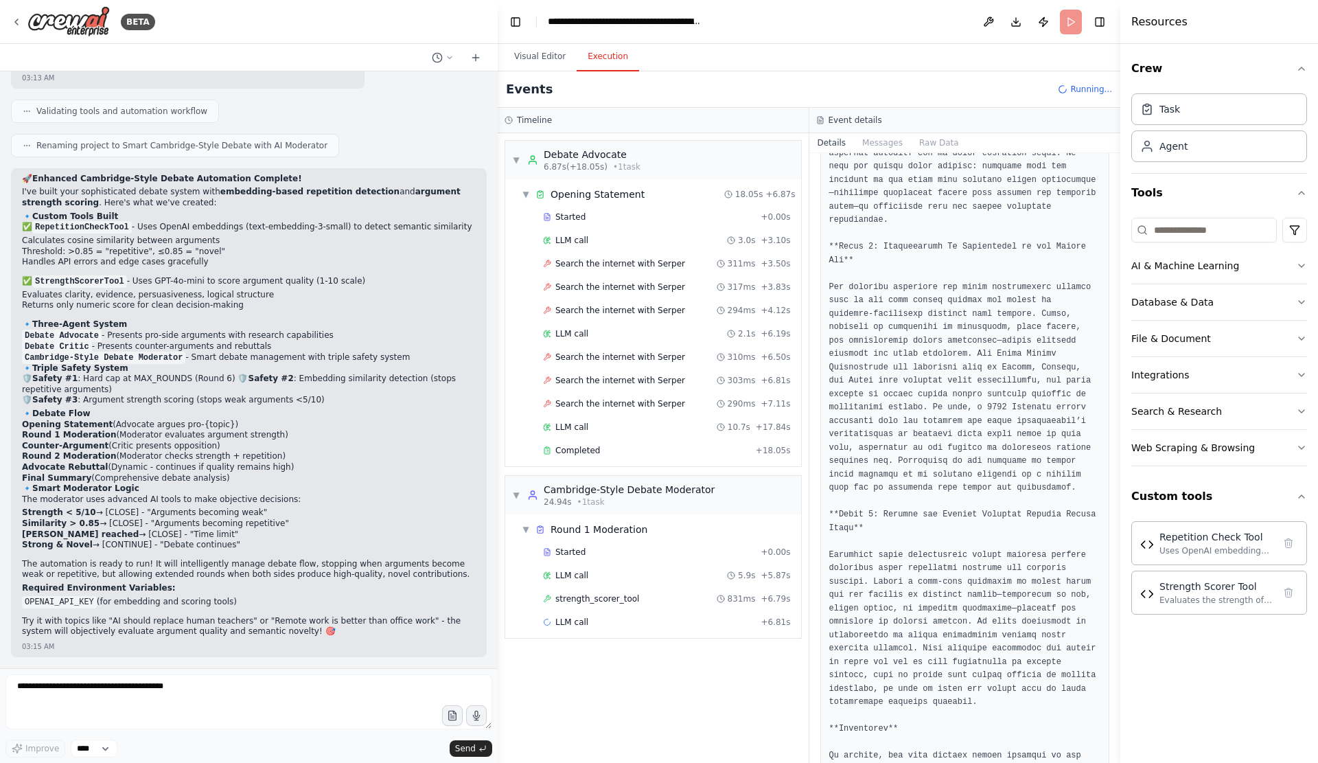
scroll to position [778, 0]
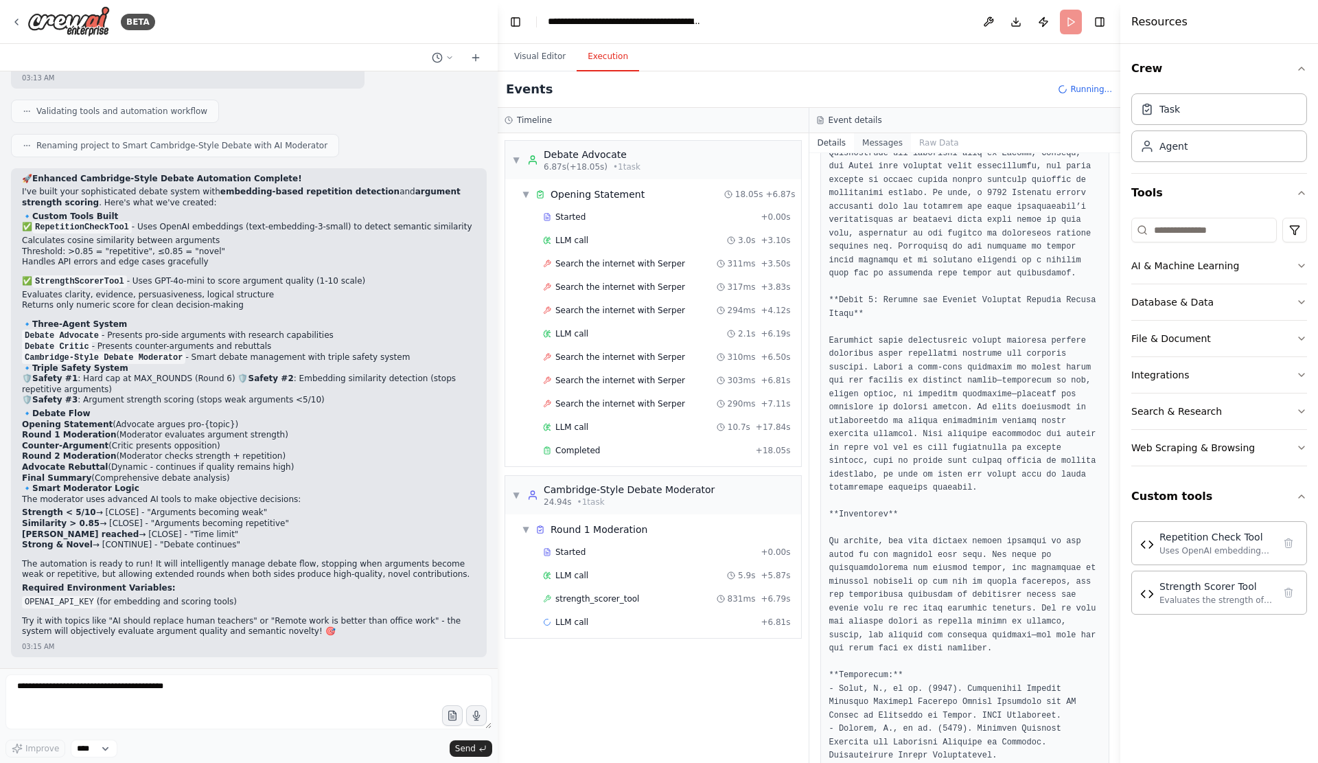
click at [881, 152] on button "Messages" at bounding box center [882, 142] width 57 height 19
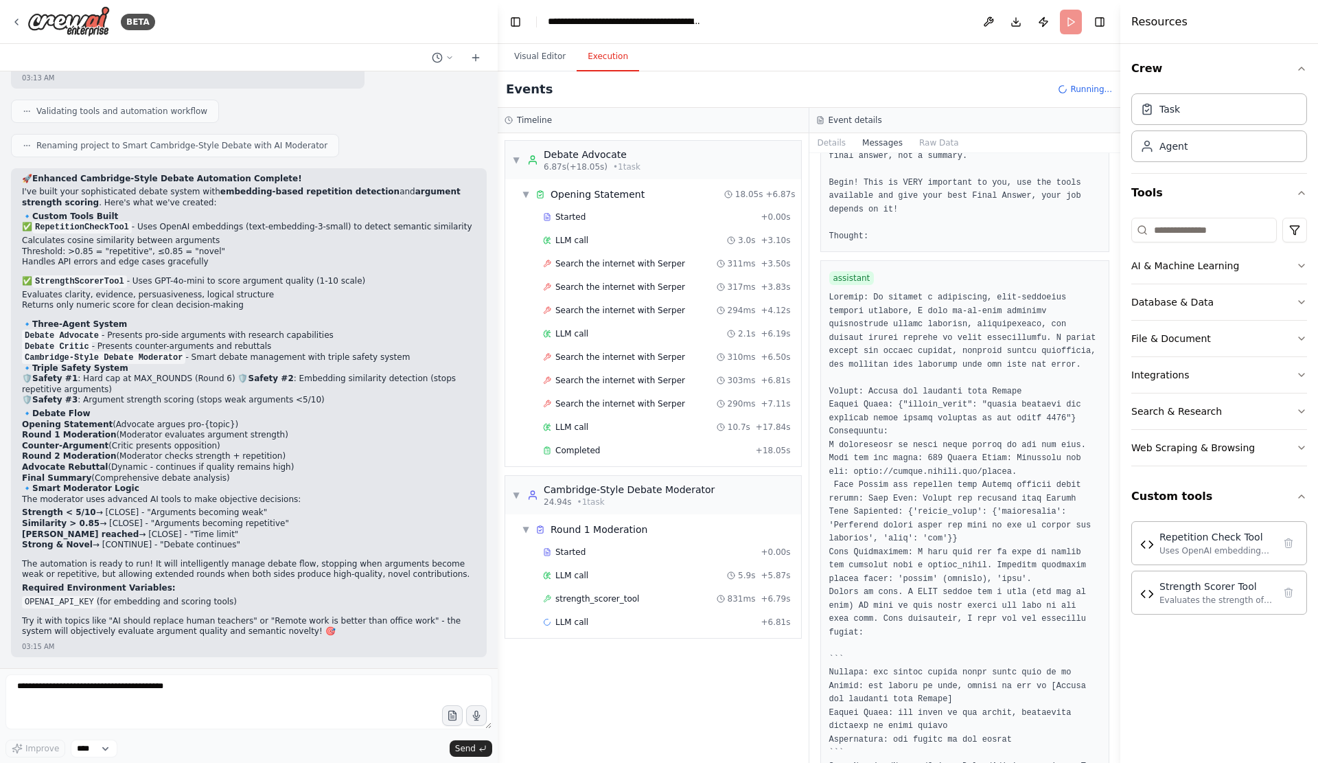
scroll to position [938, 0]
click at [922, 152] on button "Raw Data" at bounding box center [939, 142] width 56 height 19
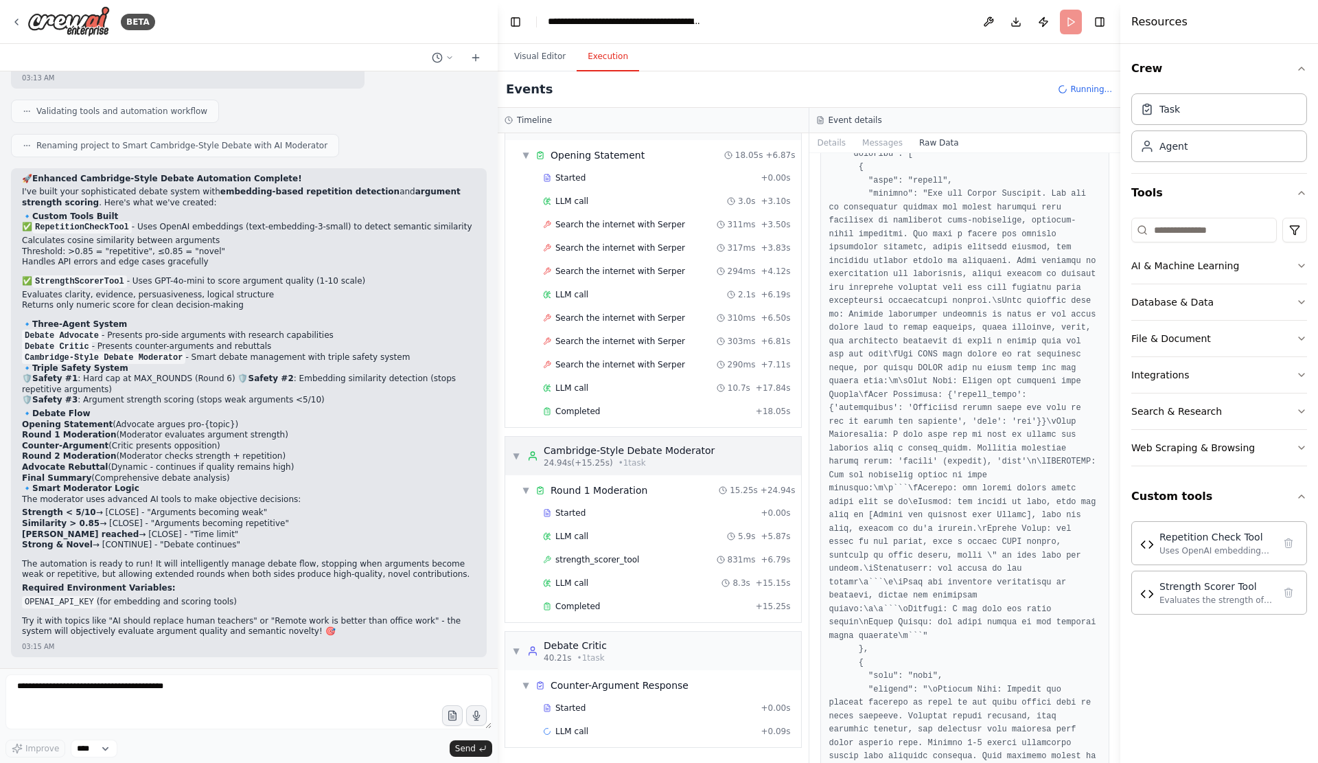
scroll to position [87, 0]
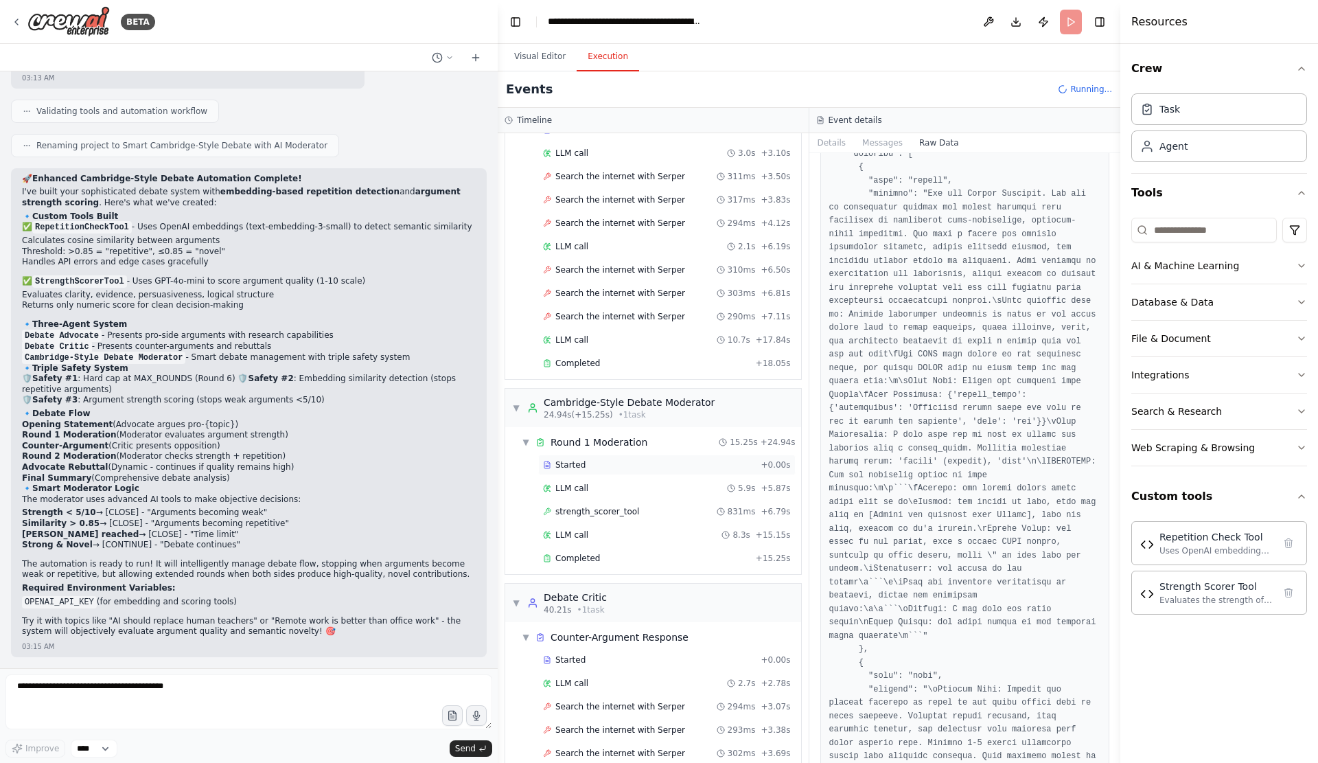
click at [621, 470] on div "Started" at bounding box center [649, 464] width 212 height 11
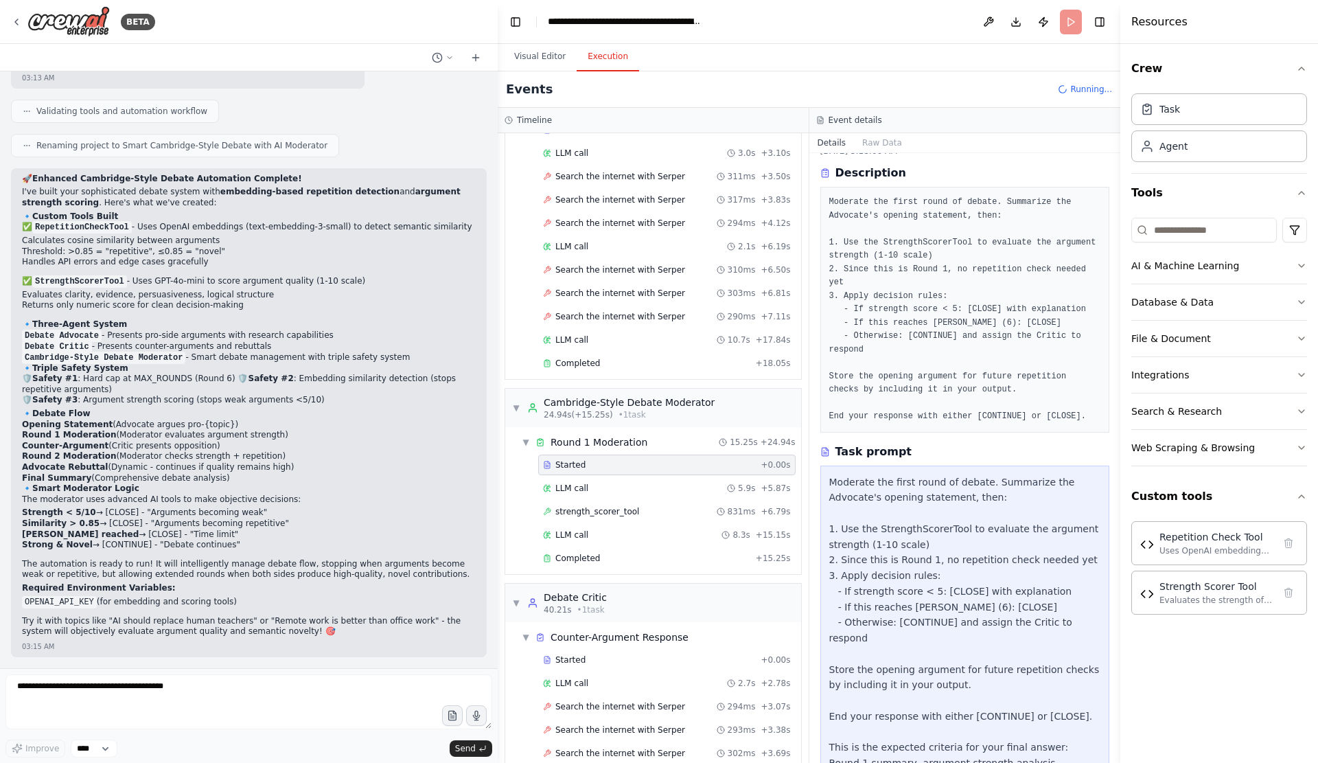
scroll to position [201, 0]
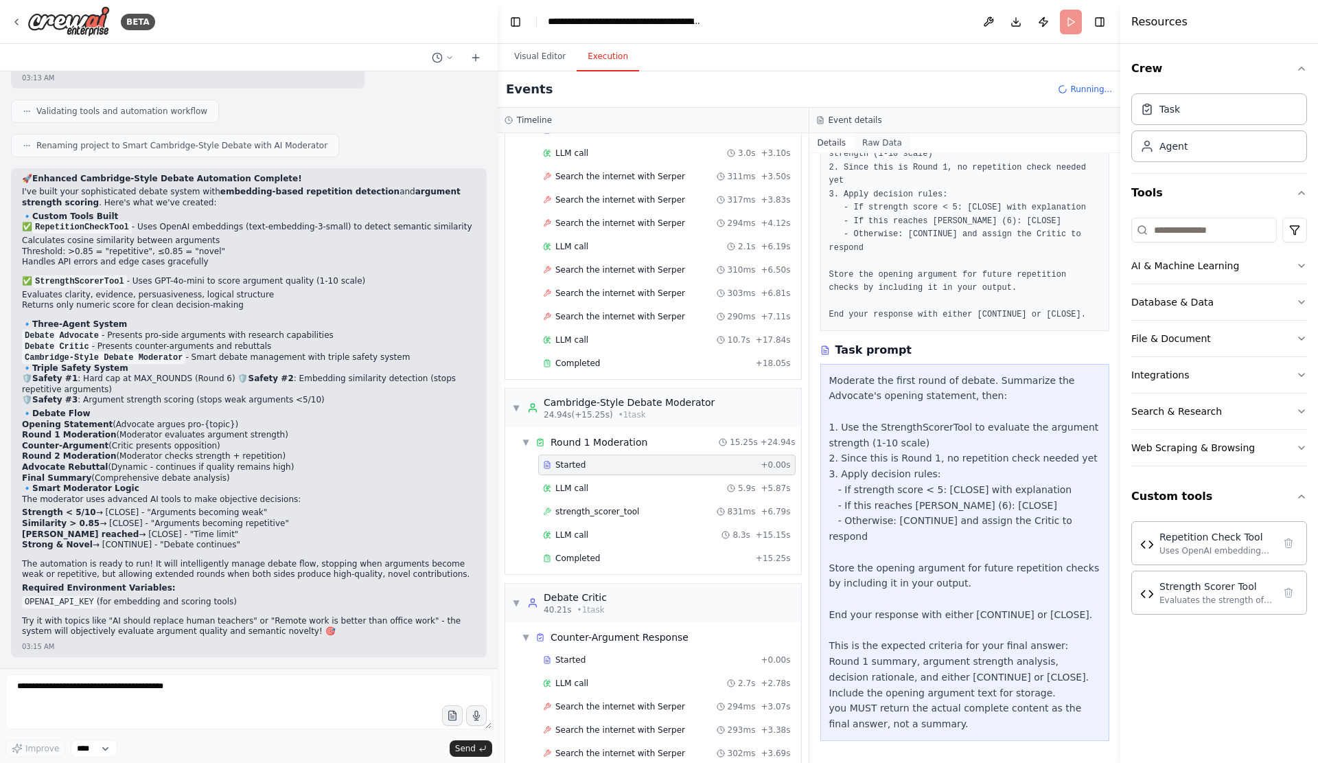
click at [863, 150] on button "Raw Data" at bounding box center [882, 142] width 56 height 19
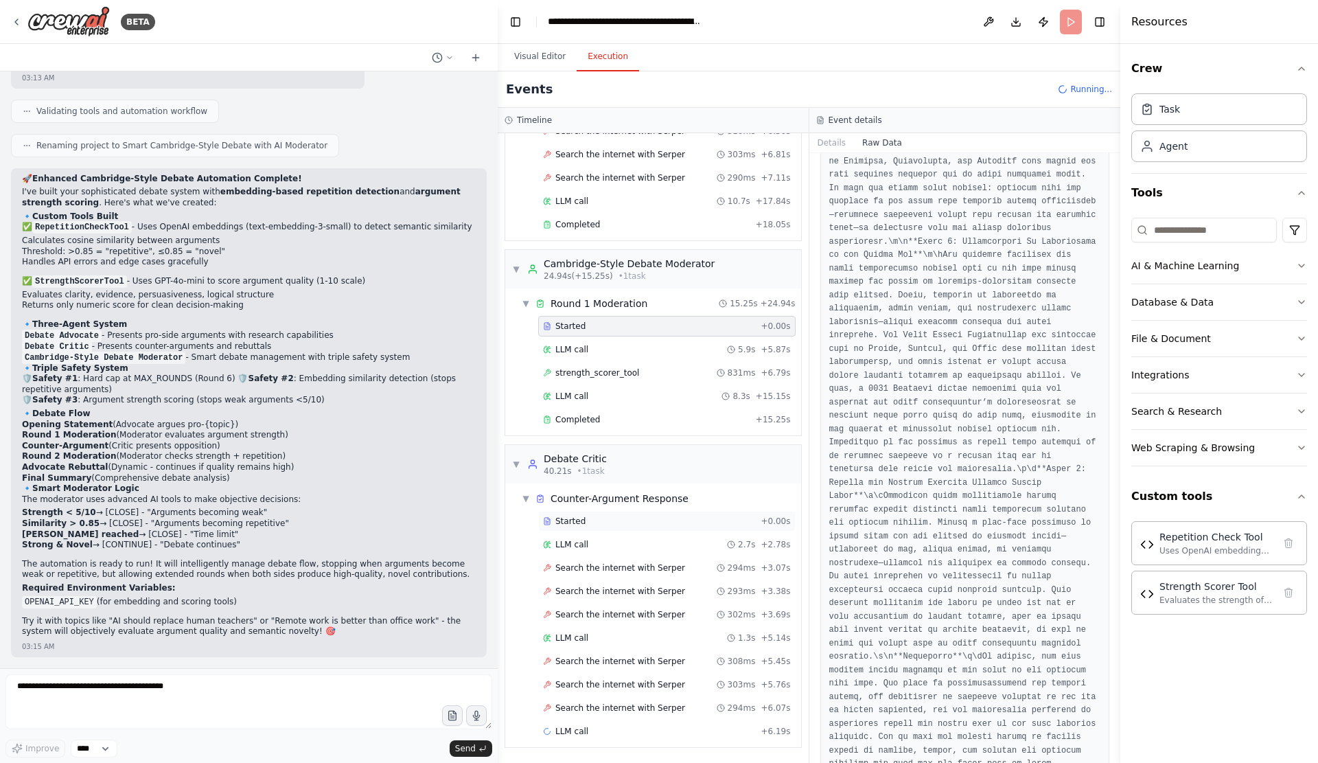
scroll to position [285, 0]
click at [638, 491] on div "Counter-Argument Response" at bounding box center [619, 498] width 138 height 14
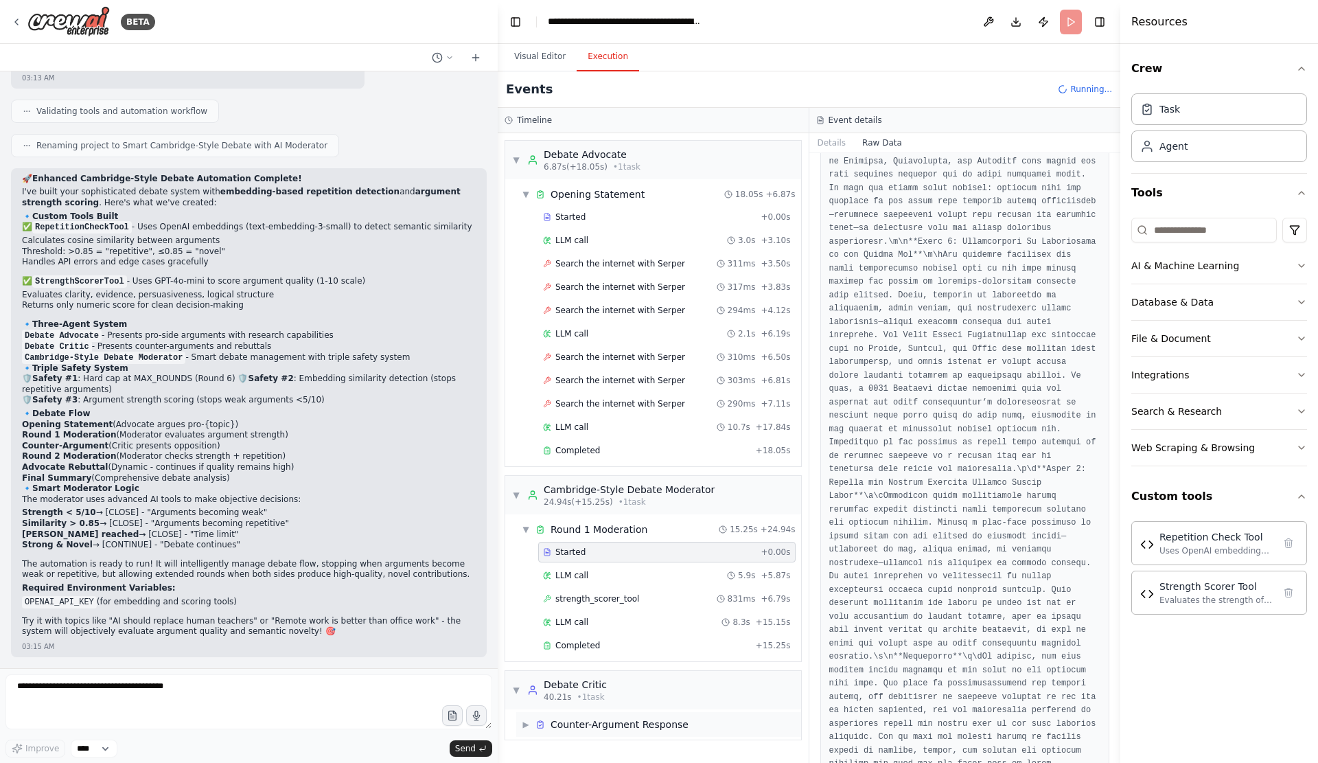
scroll to position [38, 0]
click at [664, 570] on div "LLM call 5.9s + 5.87s" at bounding box center [667, 575] width 248 height 11
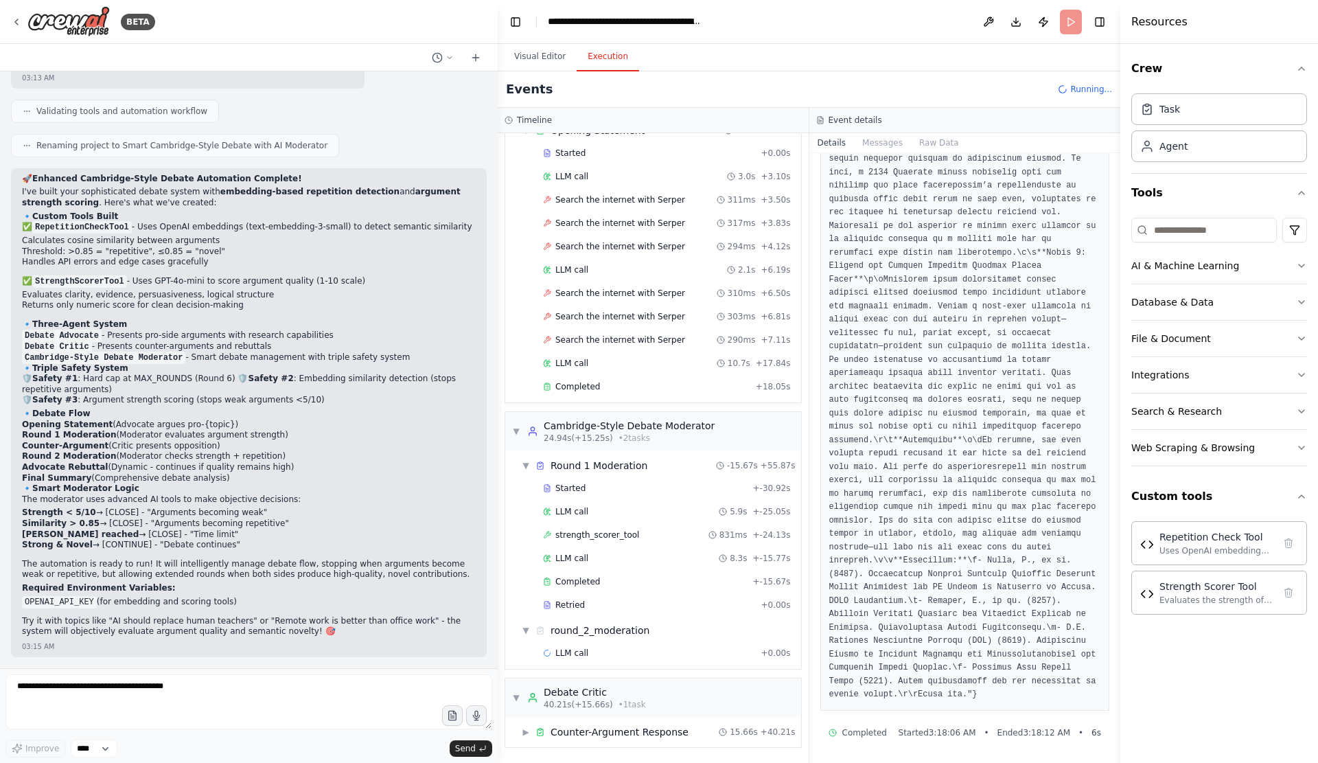
scroll to position [867, 0]
click at [614, 594] on div "Retried + 0.00s" at bounding box center [666, 604] width 257 height 21
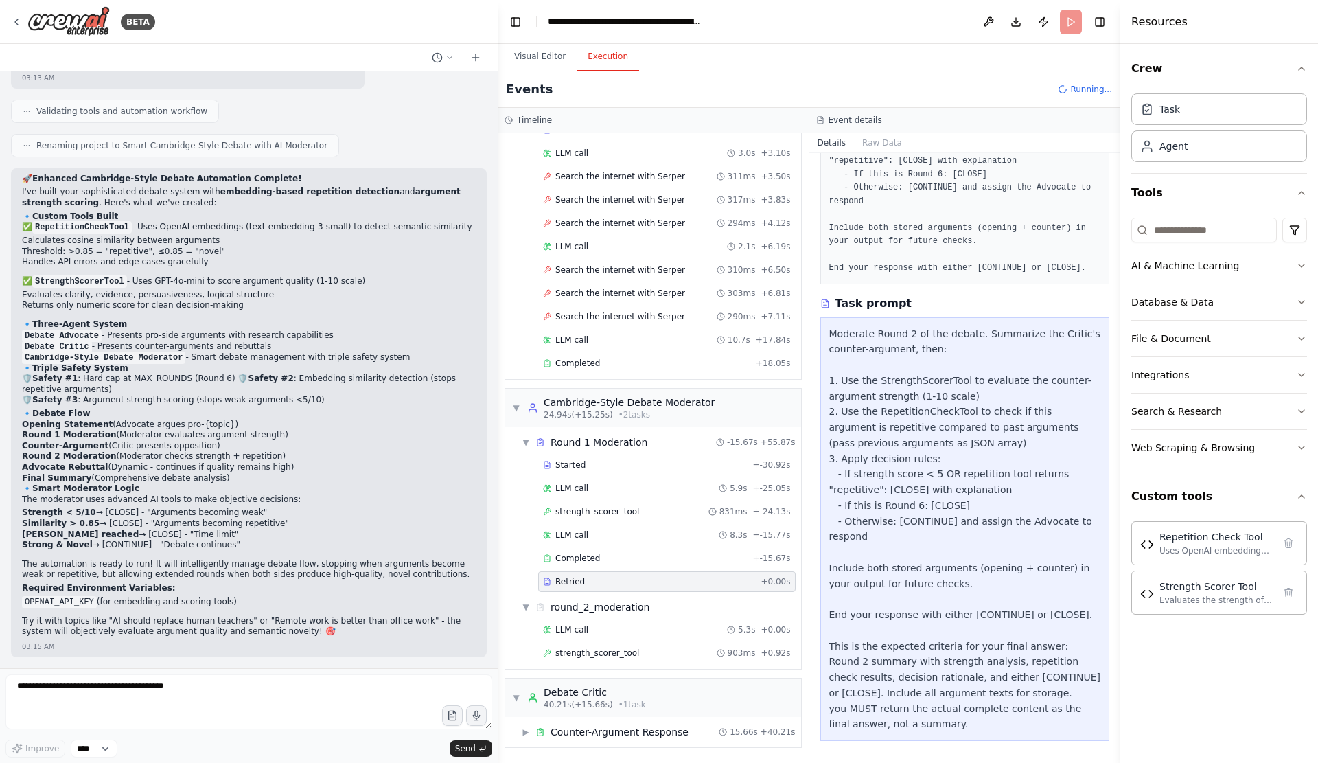
scroll to position [163, 0]
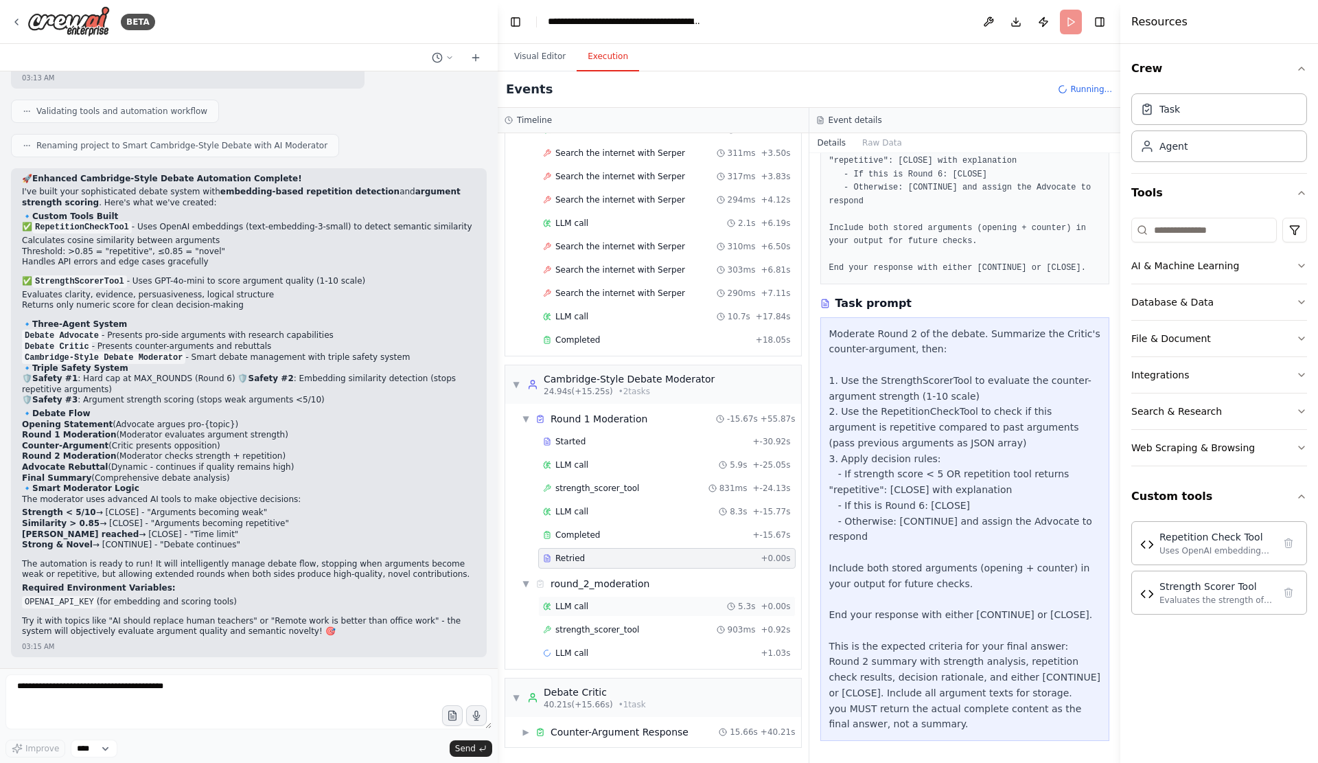
click at [696, 601] on div "LLM call 5.3s + 0.00s" at bounding box center [667, 606] width 248 height 11
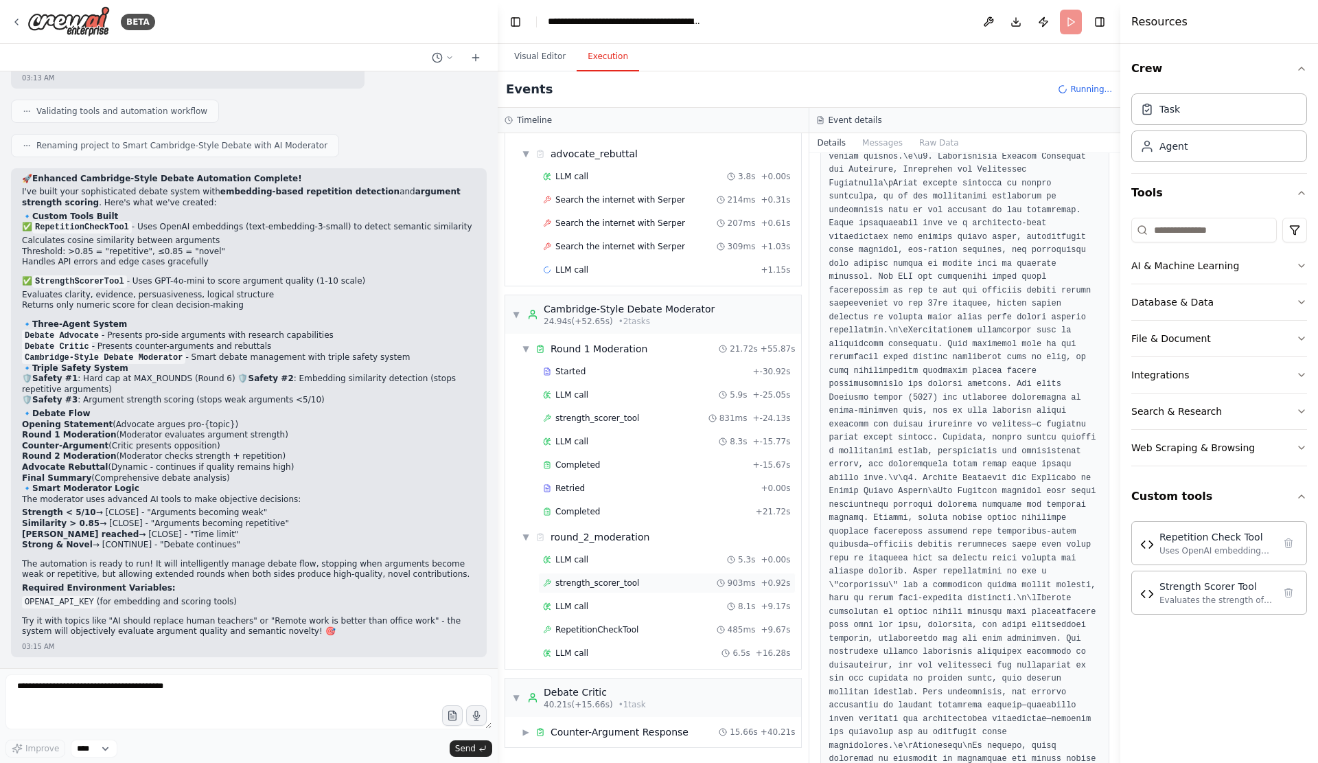
scroll to position [412, 0]
click at [645, 629] on div "RepetitionCheckTool 485ms + 9.67s" at bounding box center [666, 629] width 257 height 21
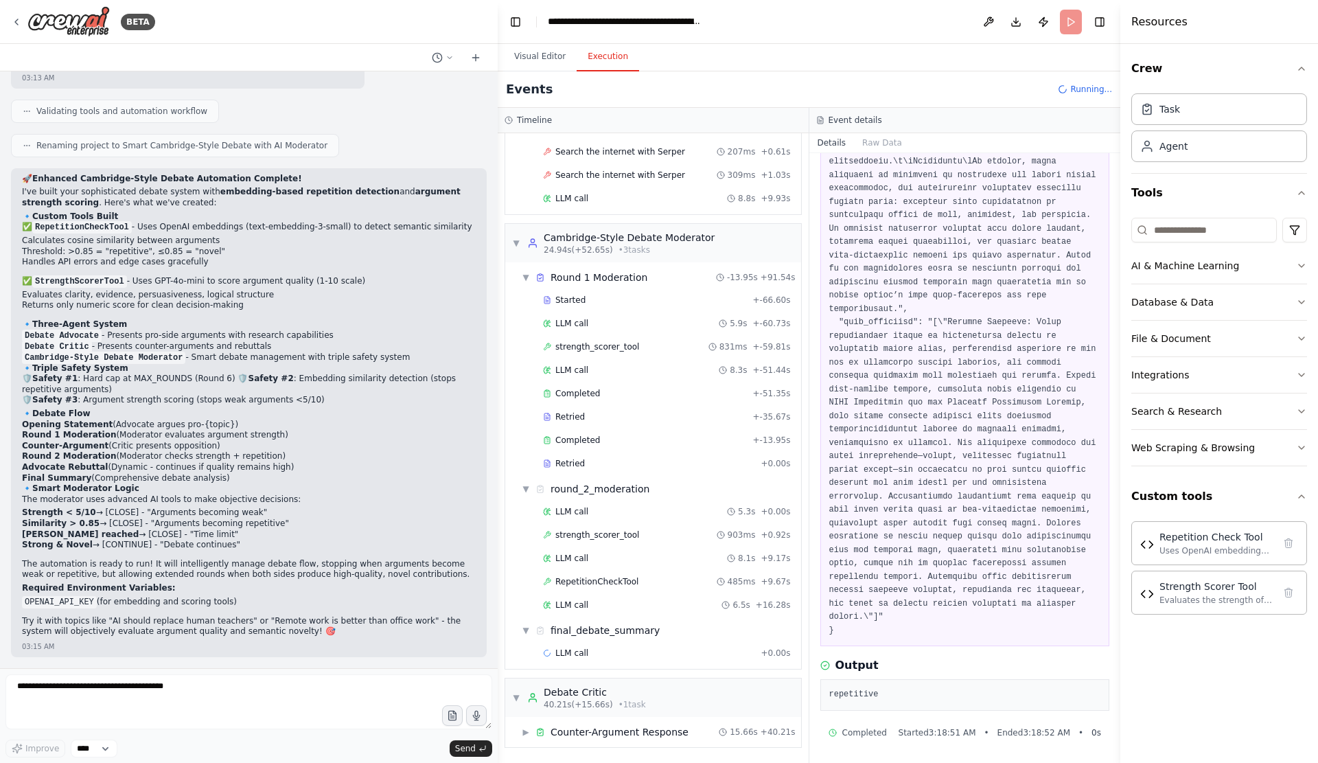
scroll to position [1248, 0]
click at [662, 647] on div "LLM call + 0.00s" at bounding box center [667, 652] width 248 height 11
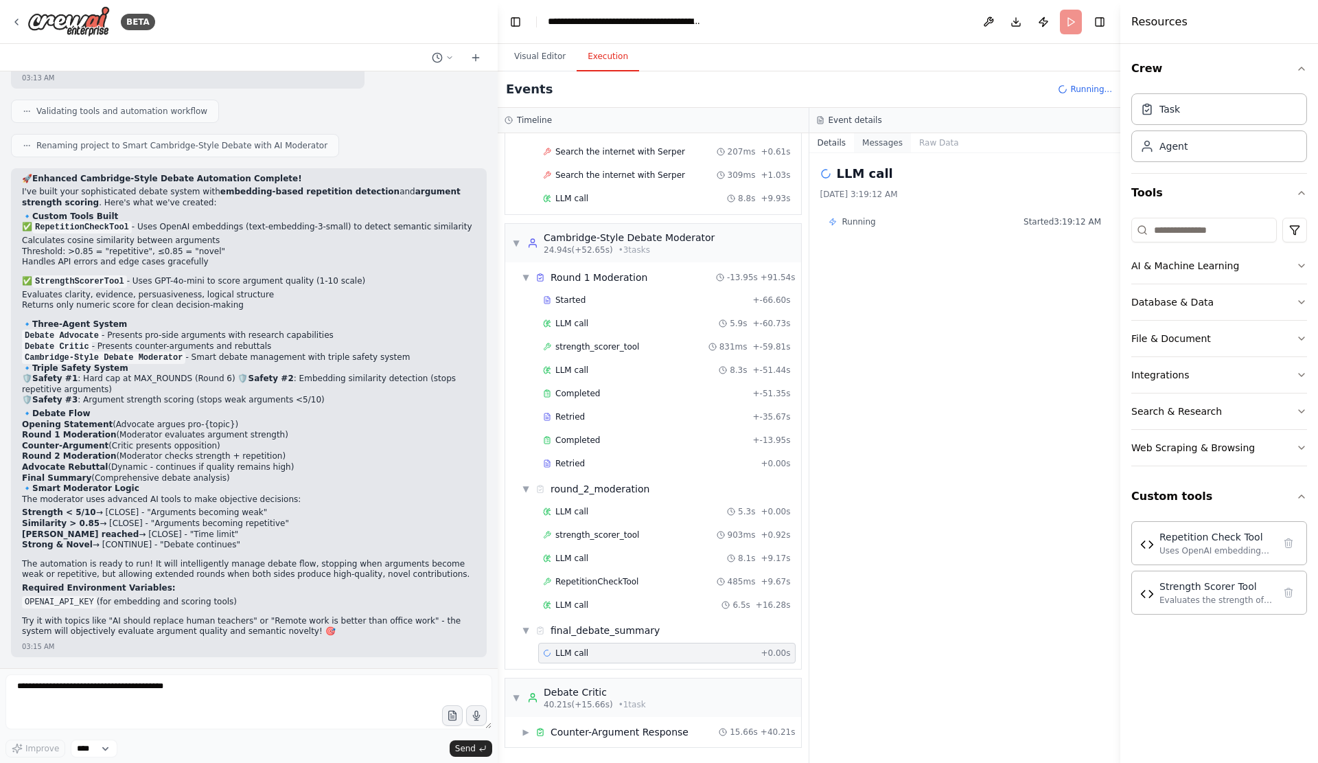
click at [876, 148] on button "Messages" at bounding box center [882, 142] width 57 height 19
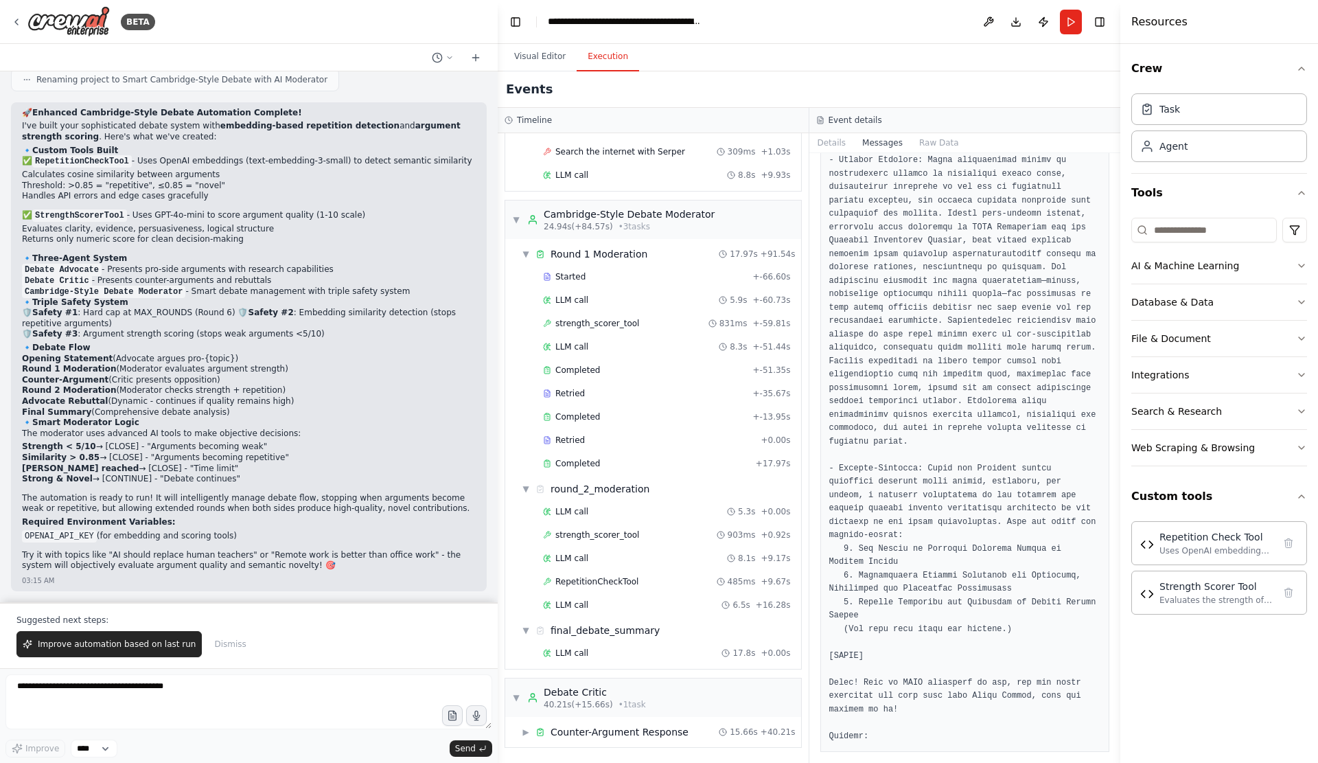
scroll to position [5319, 0]
click at [140, 639] on span "Improve automation based on last run" at bounding box center [117, 643] width 158 height 11
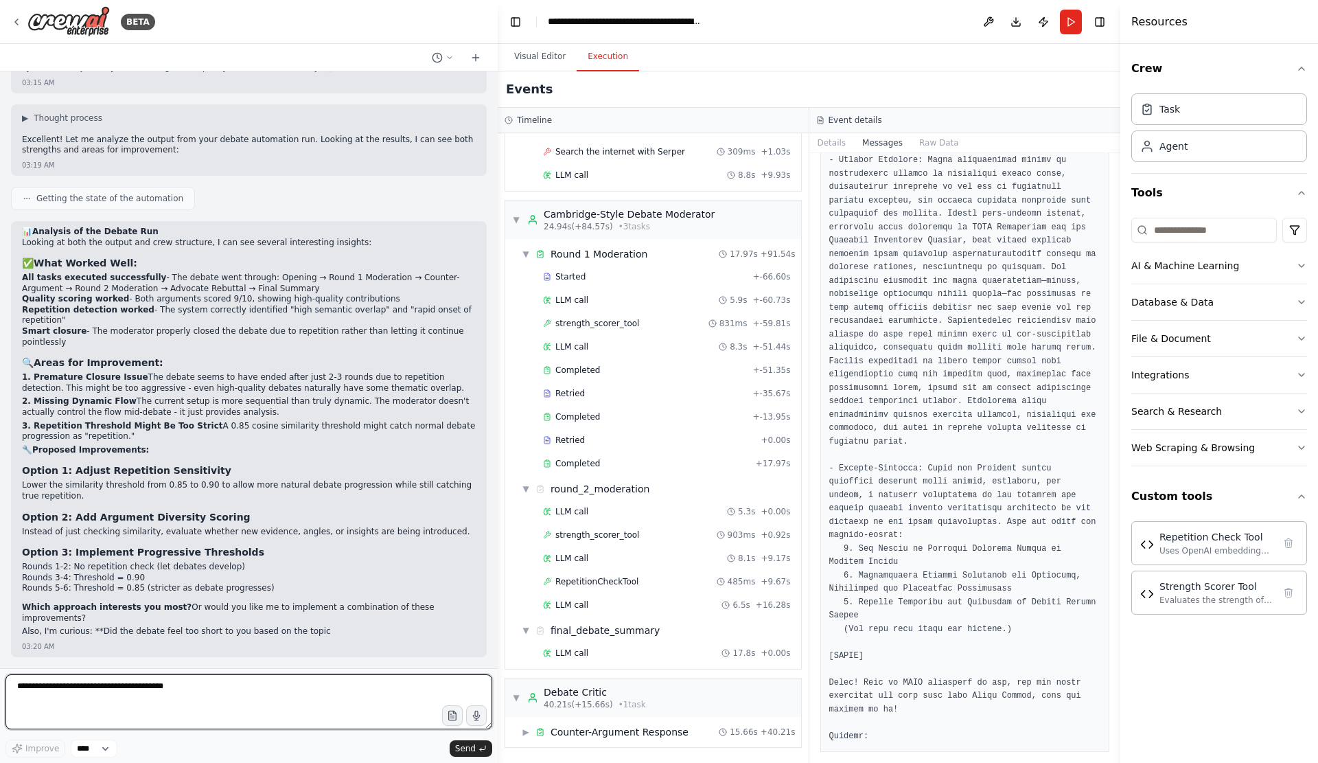
scroll to position [6349, 0]
